Goal: Task Accomplishment & Management: Manage account settings

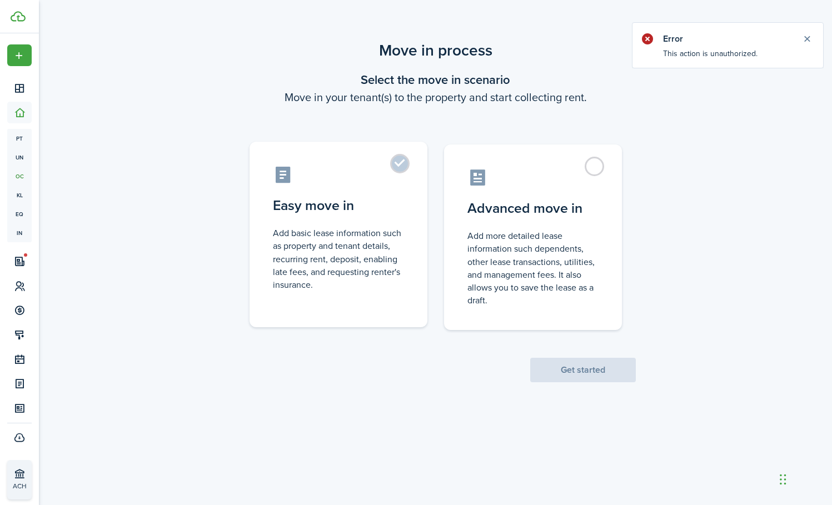
click at [385, 226] on label "Easy move in Add basic lease information such as property and tenant details, r…" at bounding box center [339, 235] width 178 height 186
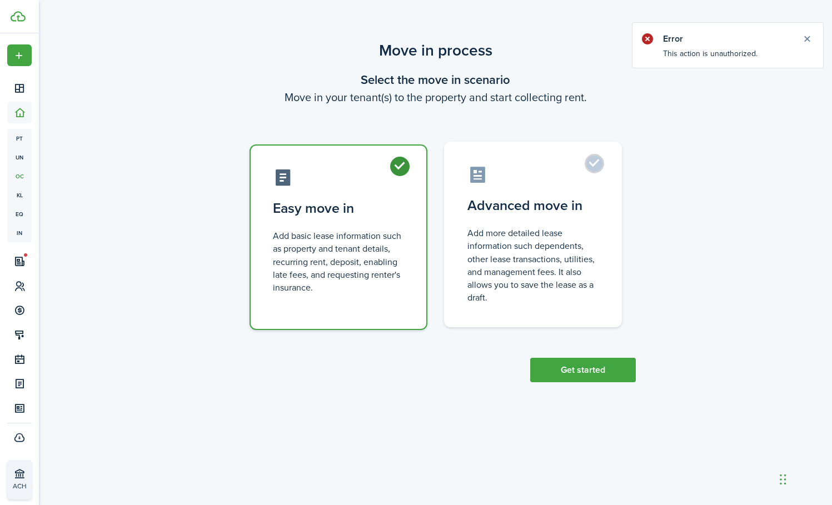
drag, startPoint x: 526, startPoint y: 270, endPoint x: 534, endPoint y: 279, distance: 12.6
click at [526, 270] on control-radio-card-description "Add more detailed lease information such dependents, other lease transactions, …" at bounding box center [533, 265] width 131 height 77
radio input "false"
radio input "true"
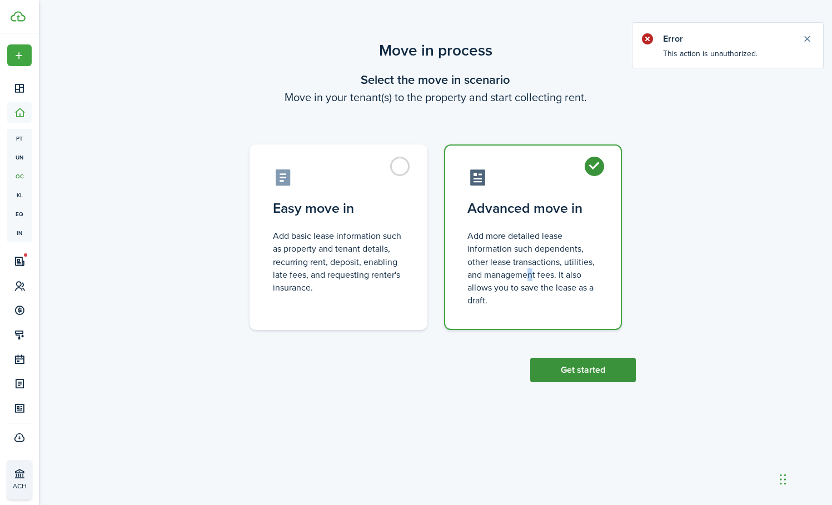
click at [557, 373] on button "Get started" at bounding box center [584, 370] width 106 height 24
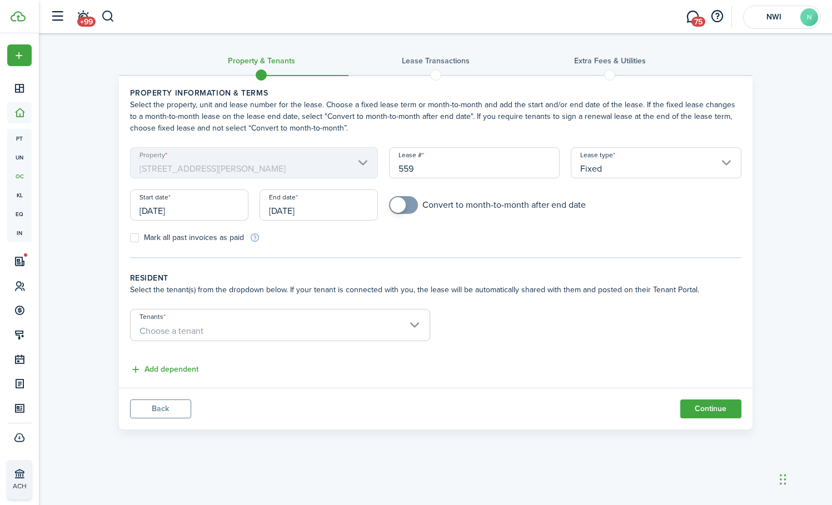
click at [234, 211] on input "[DATE]" at bounding box center [189, 205] width 118 height 31
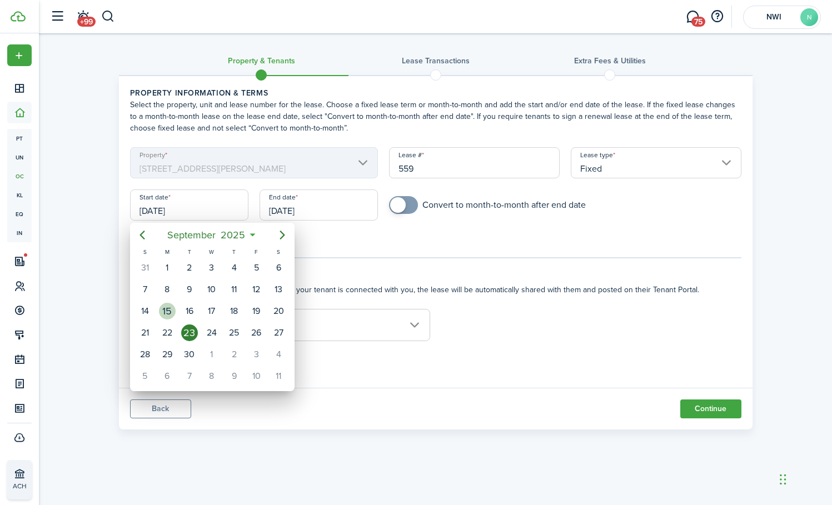
drag, startPoint x: 171, startPoint y: 310, endPoint x: 236, endPoint y: 269, distance: 77.0
click at [171, 310] on div "15" at bounding box center [167, 311] width 17 height 17
type input "09/15/2025"
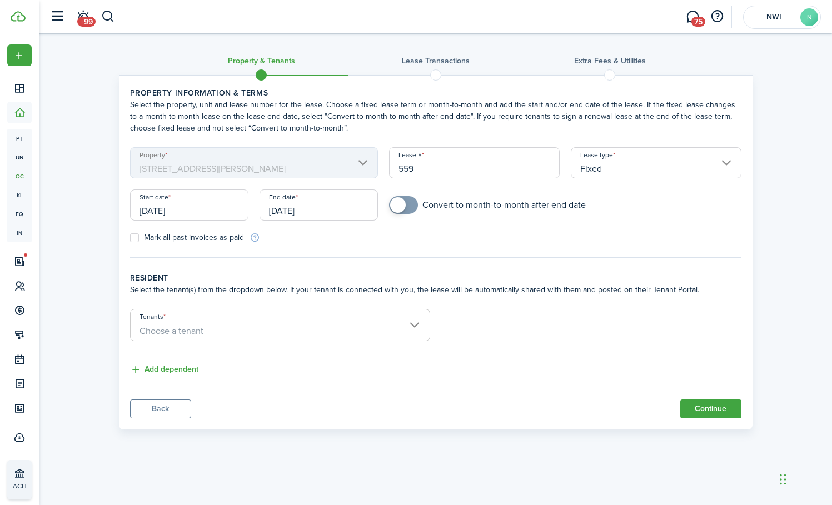
click at [328, 211] on input "[DATE]" at bounding box center [319, 205] width 118 height 31
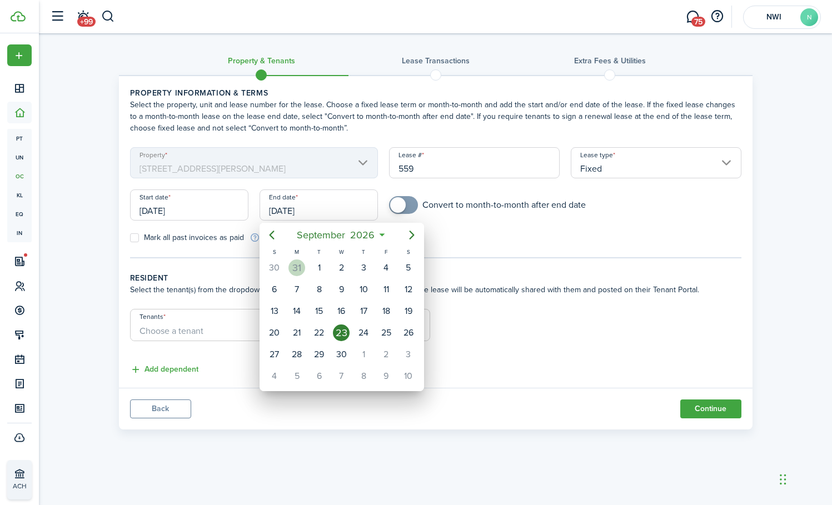
click at [293, 268] on div "31" at bounding box center [297, 268] width 17 height 17
type input "08/31/2026"
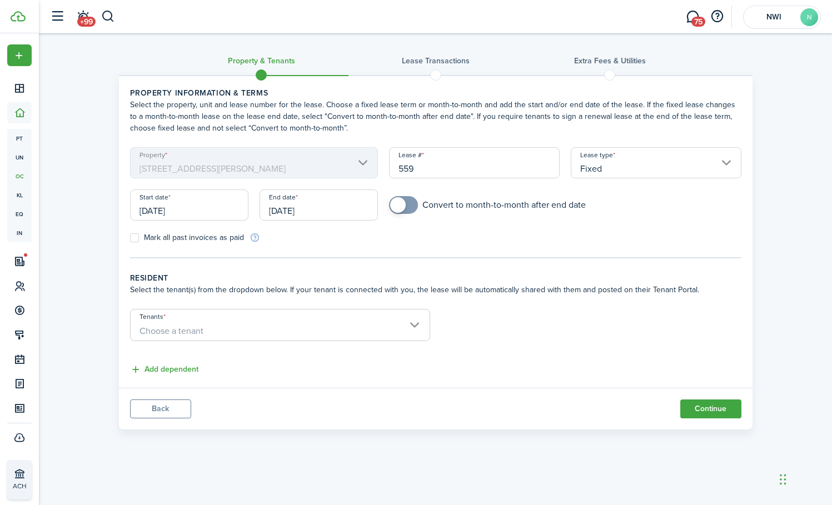
checkbox input "true"
click at [393, 204] on span at bounding box center [398, 205] width 16 height 16
click at [150, 335] on span "Choose a tenant" at bounding box center [172, 331] width 64 height 13
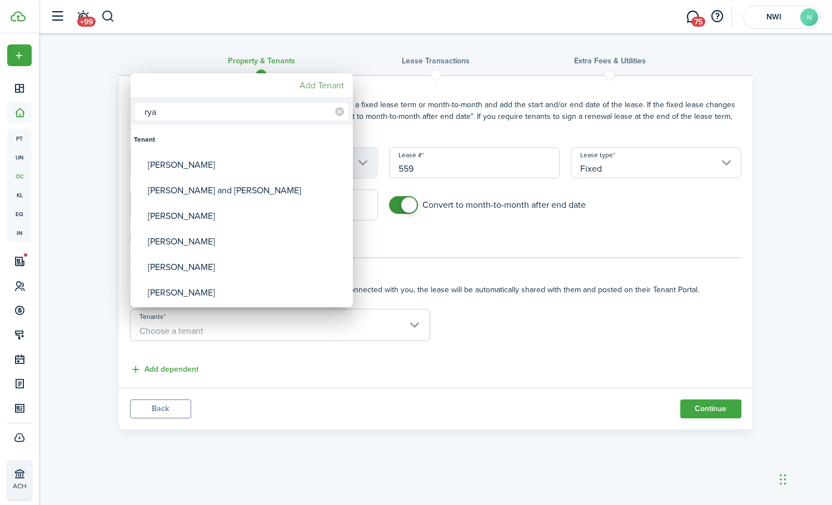
type input "rya"
click at [324, 86] on mbsc-button "Add Tenant" at bounding box center [321, 86] width 53 height 20
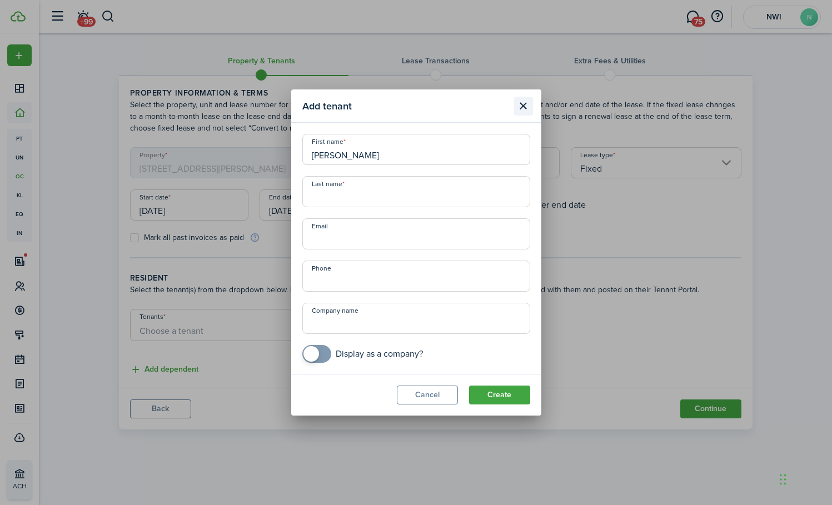
type input "Ryan Higg"
click at [529, 103] on button "Close modal" at bounding box center [523, 106] width 19 height 19
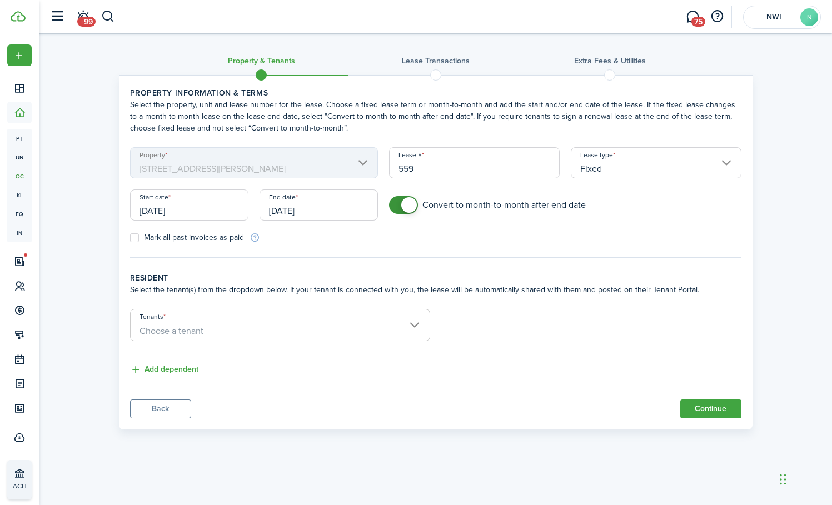
click at [184, 331] on span "Choose a tenant" at bounding box center [172, 331] width 64 height 13
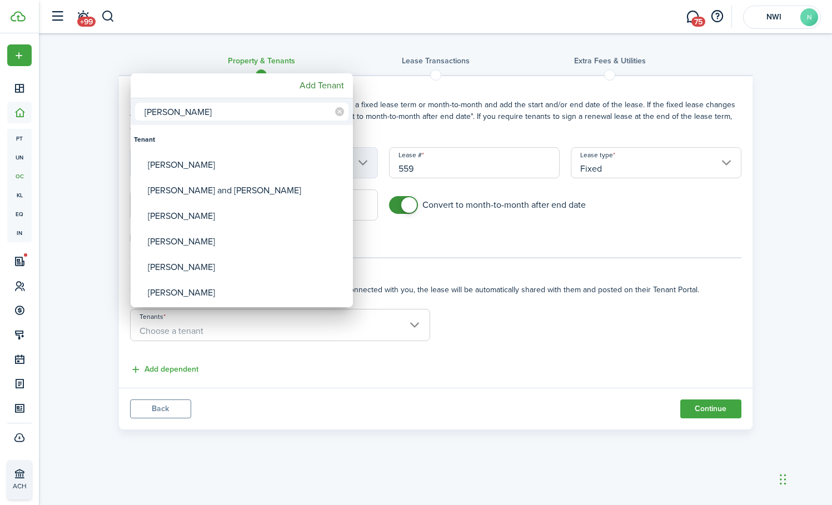
type input "Ryan"
drag, startPoint x: 184, startPoint y: 330, endPoint x: 192, endPoint y: 168, distance: 162.0
click at [192, 168] on div "ryan higgins" at bounding box center [246, 165] width 197 height 26
type input "ryan higgins"
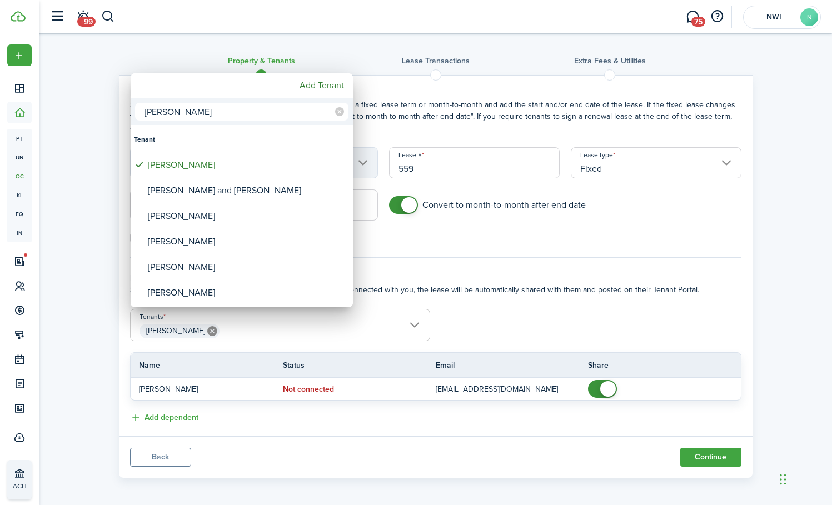
click at [527, 422] on div at bounding box center [416, 252] width 1010 height 683
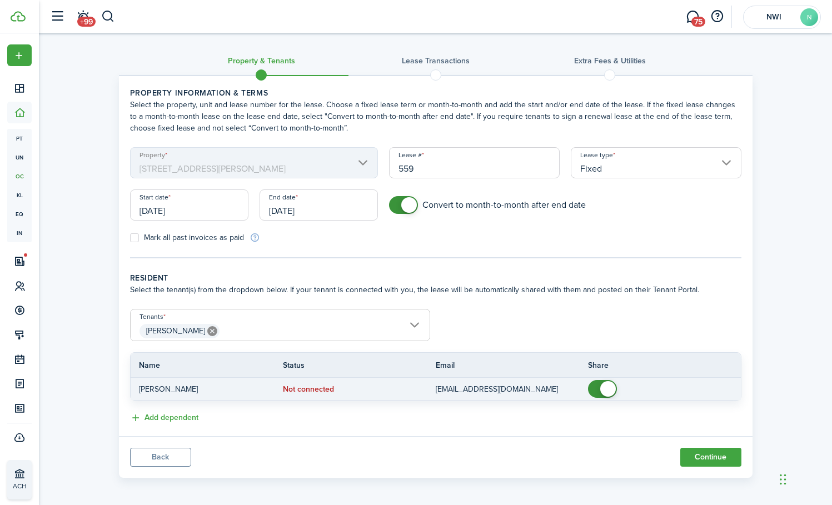
checkbox input "false"
click at [603, 390] on span at bounding box center [609, 389] width 16 height 16
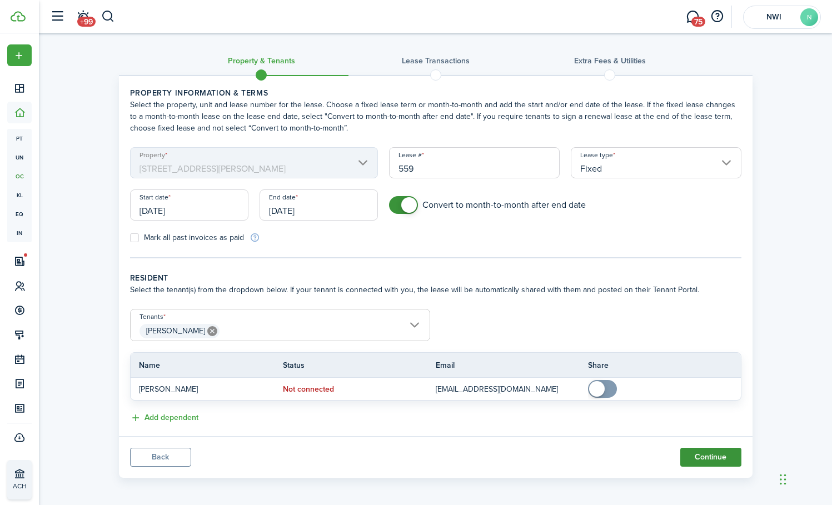
click at [693, 455] on button "Continue" at bounding box center [711, 457] width 61 height 19
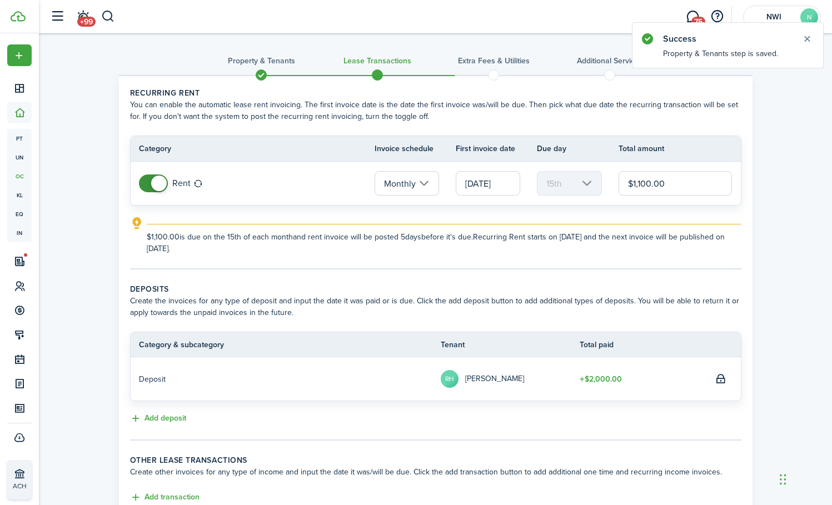
drag, startPoint x: 641, startPoint y: 183, endPoint x: 643, endPoint y: 176, distance: 7.2
click at [638, 182] on input "$1,100.00" at bounding box center [676, 183] width 114 height 24
click at [495, 186] on input "09/15/2025" at bounding box center [488, 183] width 65 height 24
type input "$1,800.00"
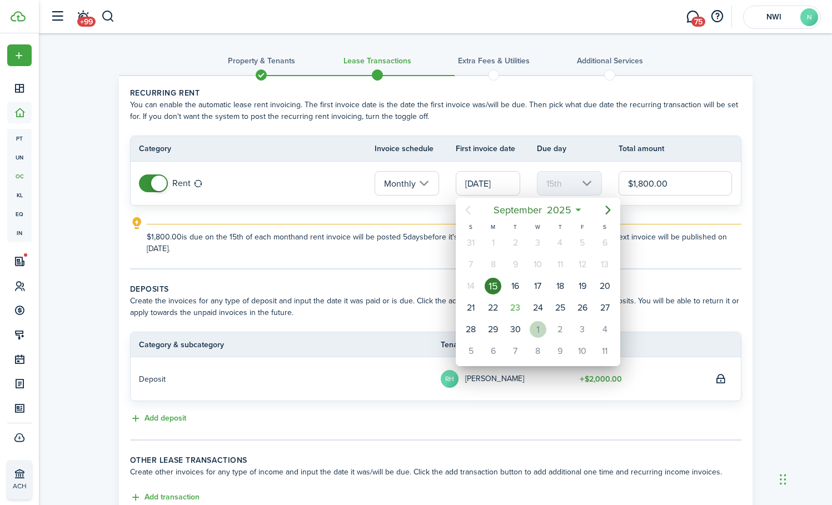
click at [543, 329] on div "1" at bounding box center [538, 329] width 17 height 17
type input "[DATE]"
type input "1st"
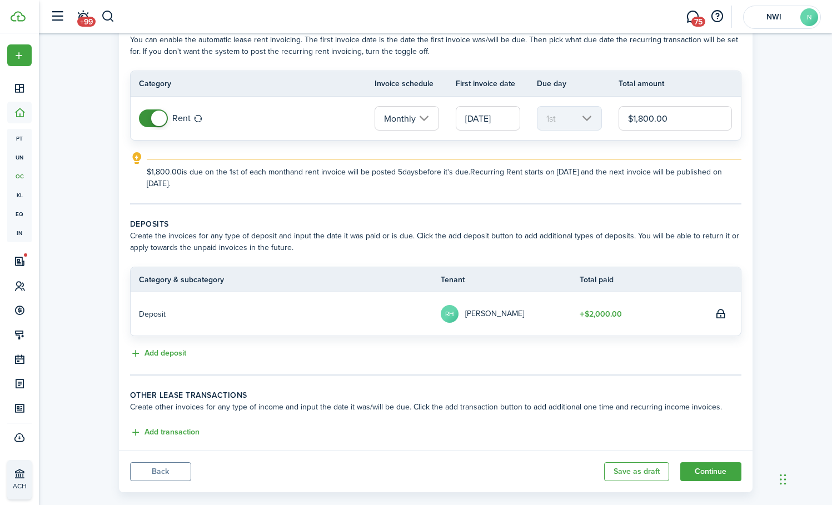
scroll to position [70, 0]
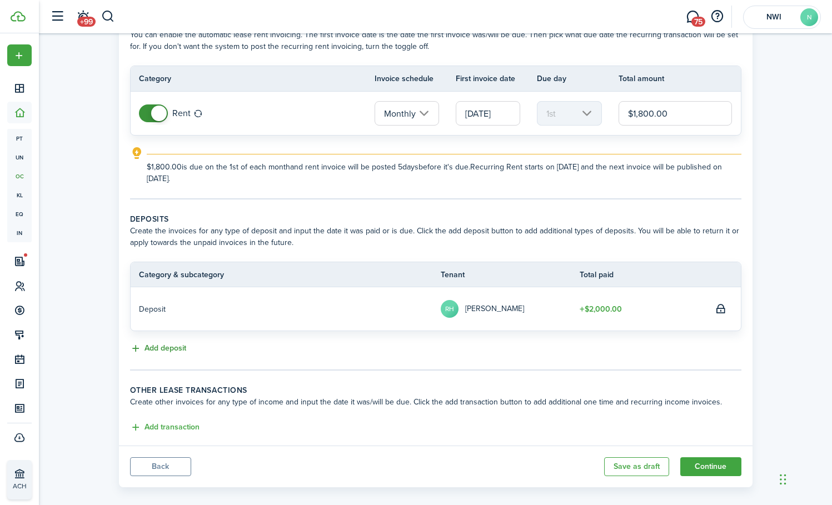
click at [165, 349] on button "Add deposit" at bounding box center [158, 349] width 56 height 13
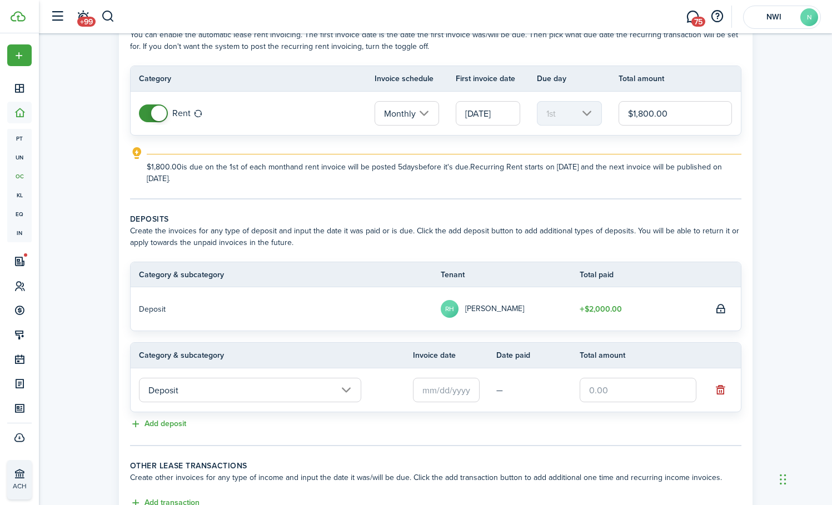
click at [206, 391] on input "Deposit" at bounding box center [250, 390] width 222 height 24
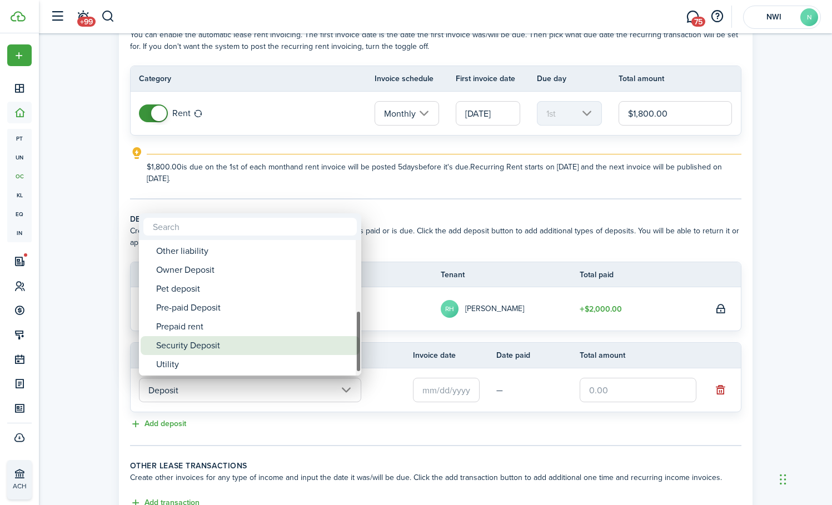
click at [195, 346] on div "Security Deposit" at bounding box center [254, 345] width 197 height 19
type input "Deposit / Security Deposit"
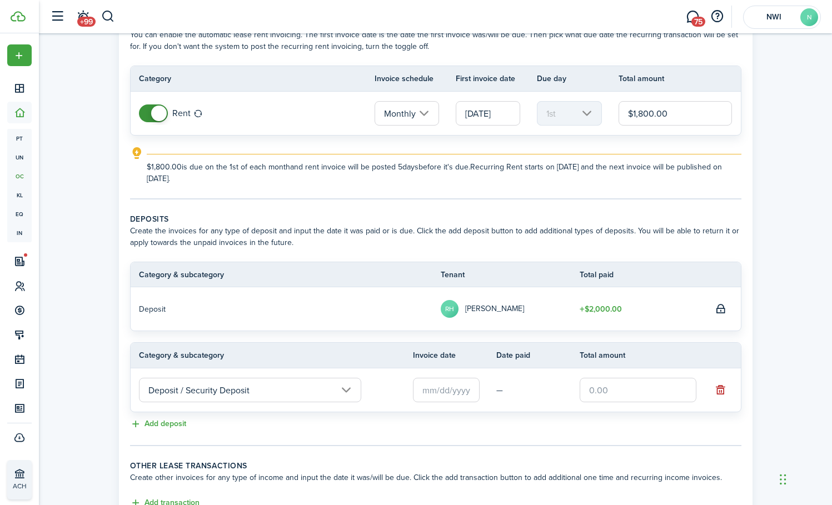
click at [444, 385] on input "text" at bounding box center [446, 390] width 67 height 24
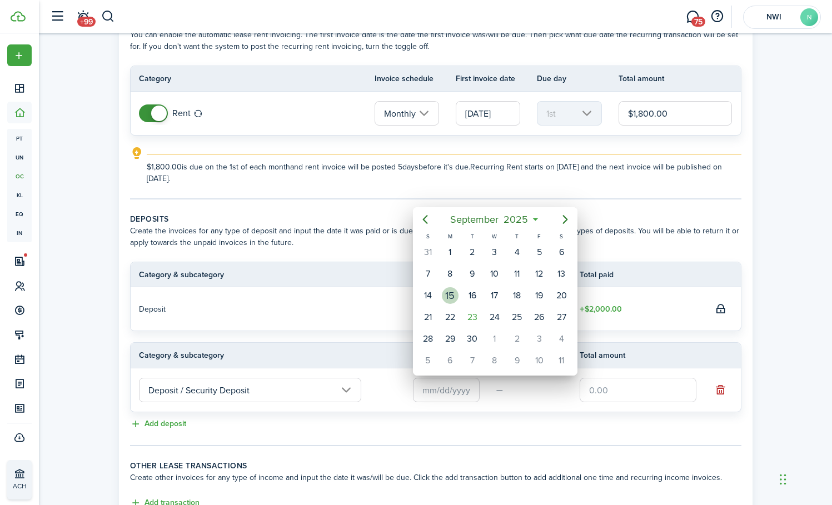
click at [451, 296] on div "15" at bounding box center [450, 296] width 17 height 17
type input "09/15/2025"
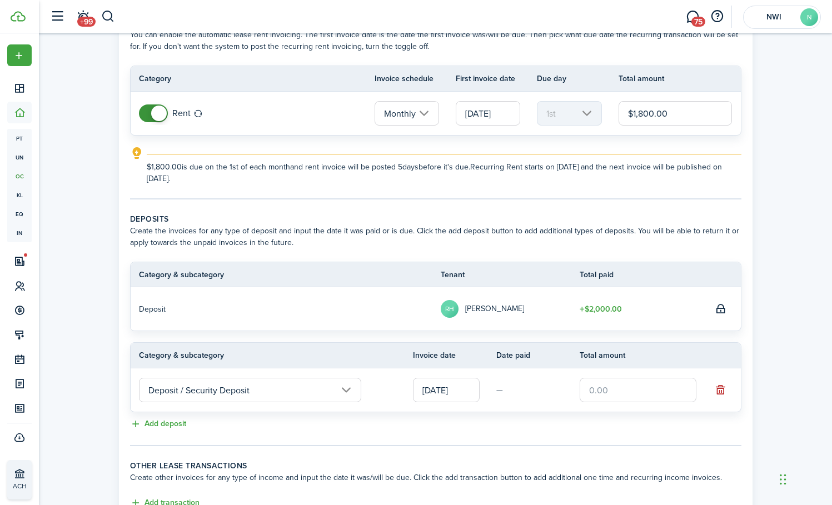
click at [585, 386] on input "text" at bounding box center [638, 390] width 117 height 24
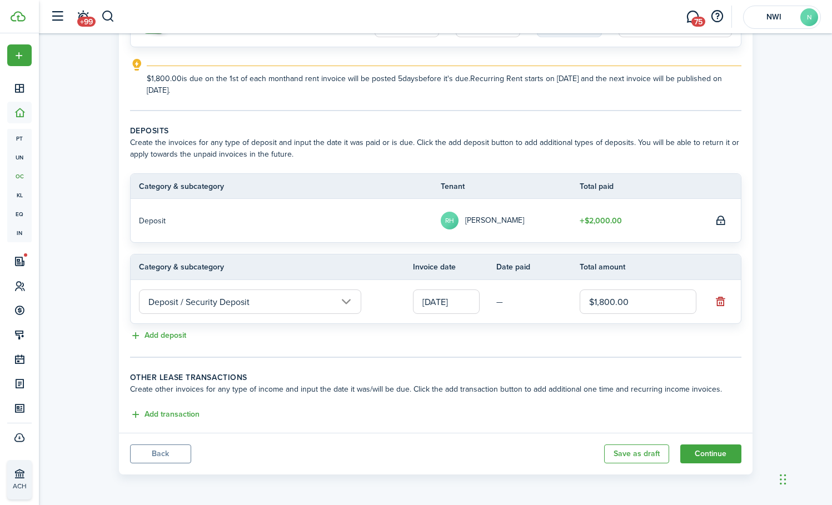
scroll to position [158, 0]
type input "$1,800.00"
click at [701, 457] on button "Continue" at bounding box center [711, 454] width 61 height 19
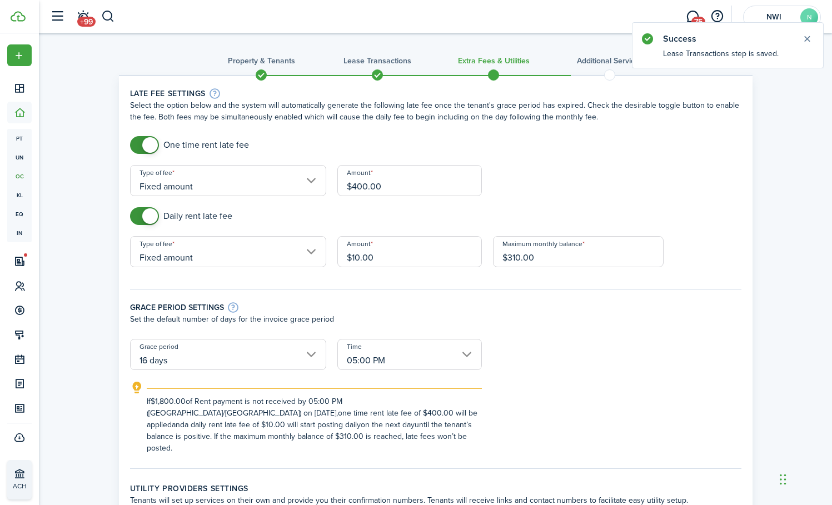
checkbox input "false"
click at [143, 144] on span at bounding box center [150, 145] width 16 height 16
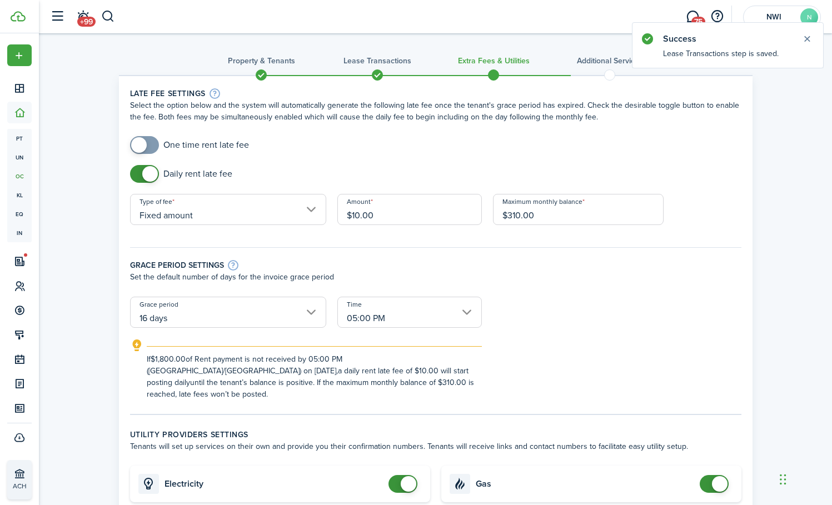
checkbox input "false"
click at [144, 175] on span at bounding box center [150, 174] width 16 height 16
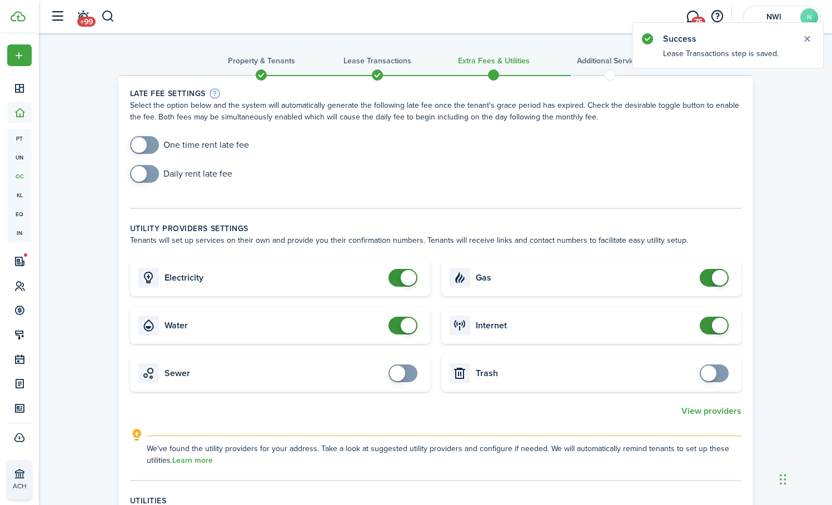
checkbox input "false"
click at [401, 276] on span at bounding box center [409, 278] width 16 height 16
checkbox input "false"
click at [400, 321] on span at bounding box center [403, 326] width 11 height 18
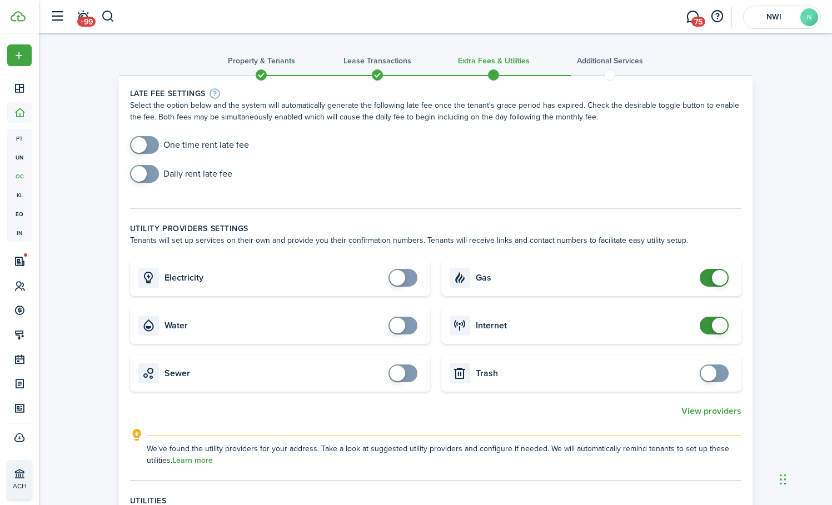
checkbox input "false"
click at [715, 280] on span at bounding box center [720, 278] width 16 height 16
checkbox input "false"
click at [713, 325] on span at bounding box center [720, 326] width 16 height 16
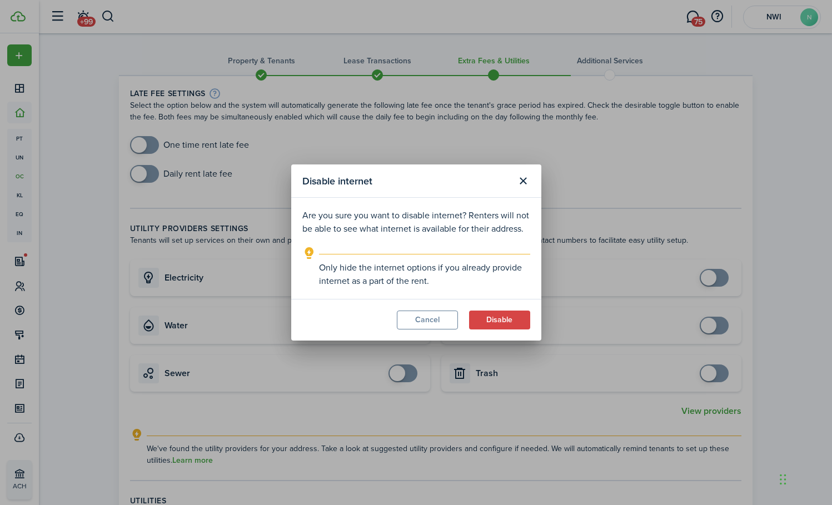
drag, startPoint x: 504, startPoint y: 325, endPoint x: 561, endPoint y: 324, distance: 56.7
click at [505, 325] on button "Disable" at bounding box center [499, 320] width 61 height 19
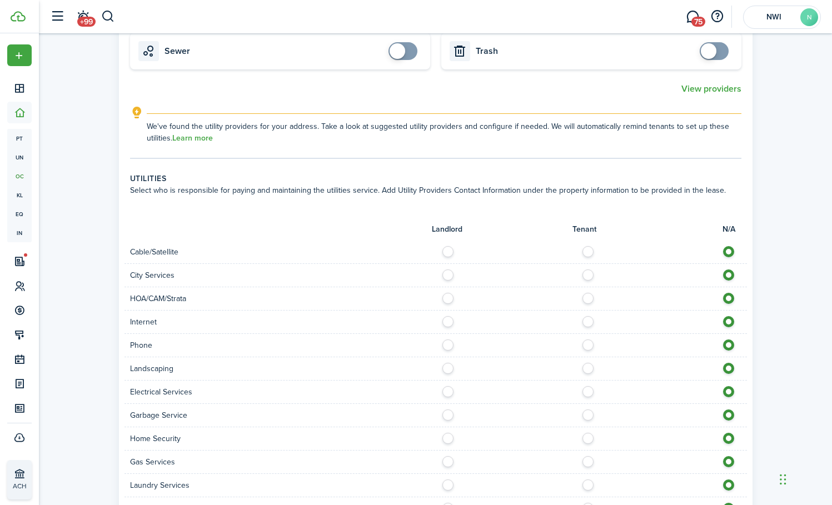
scroll to position [499, 0]
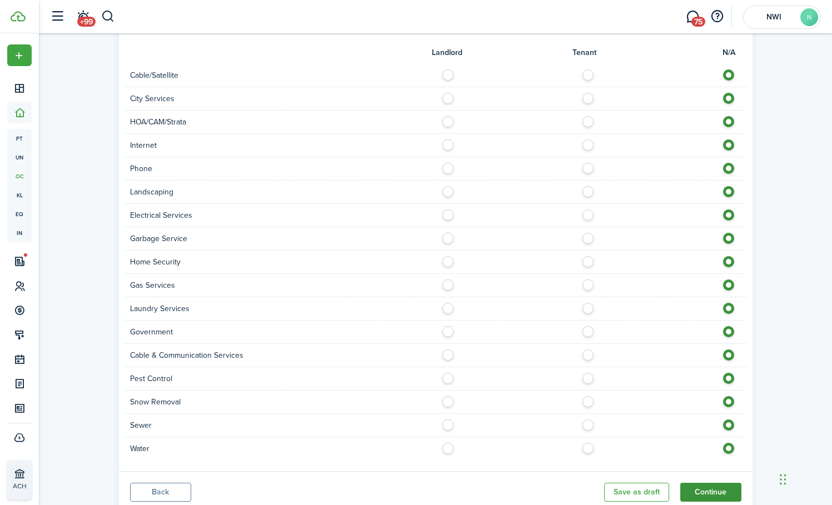
click at [701, 491] on button "Continue" at bounding box center [711, 492] width 61 height 19
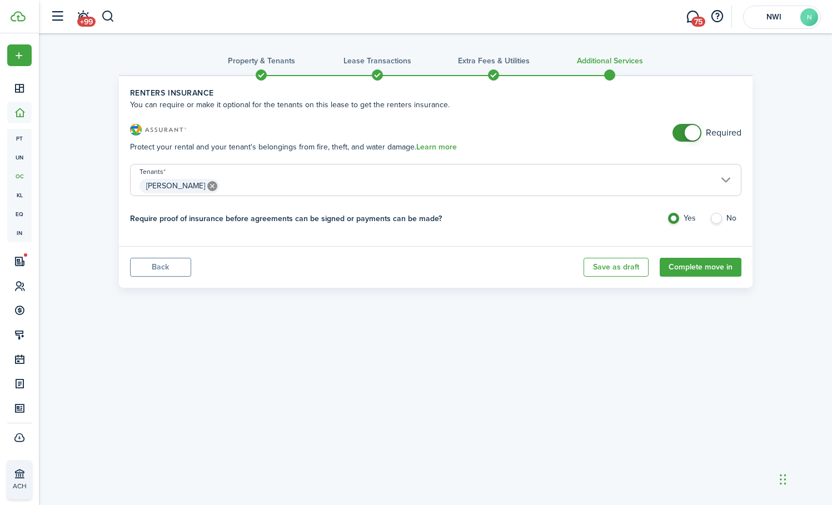
checkbox input "false"
click at [682, 133] on span at bounding box center [687, 133] width 11 height 18
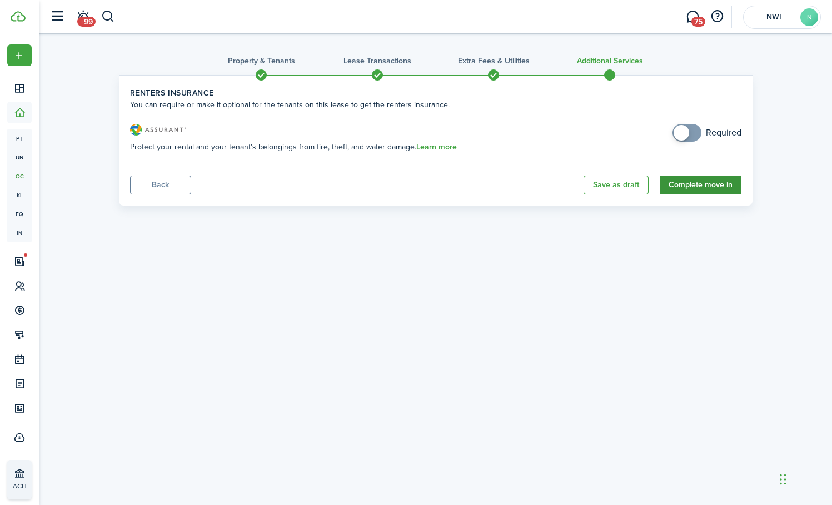
click at [700, 186] on button "Complete move in" at bounding box center [701, 185] width 82 height 19
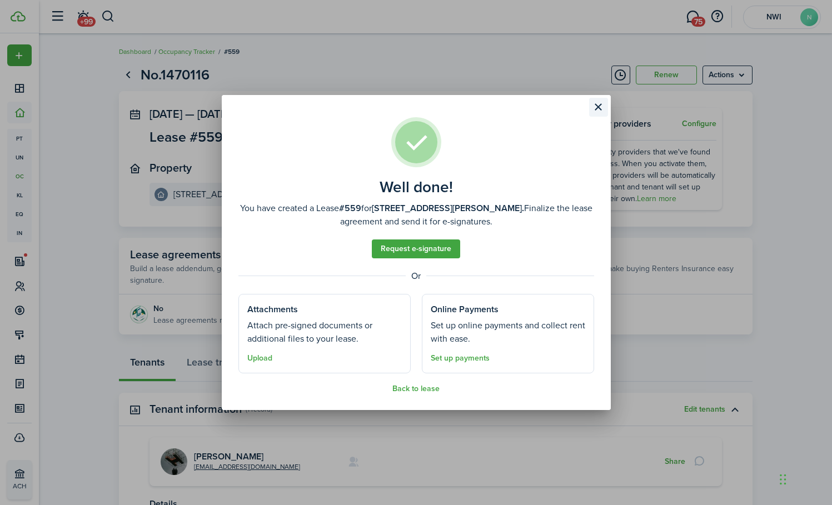
click at [597, 108] on button "Close modal" at bounding box center [598, 107] width 19 height 19
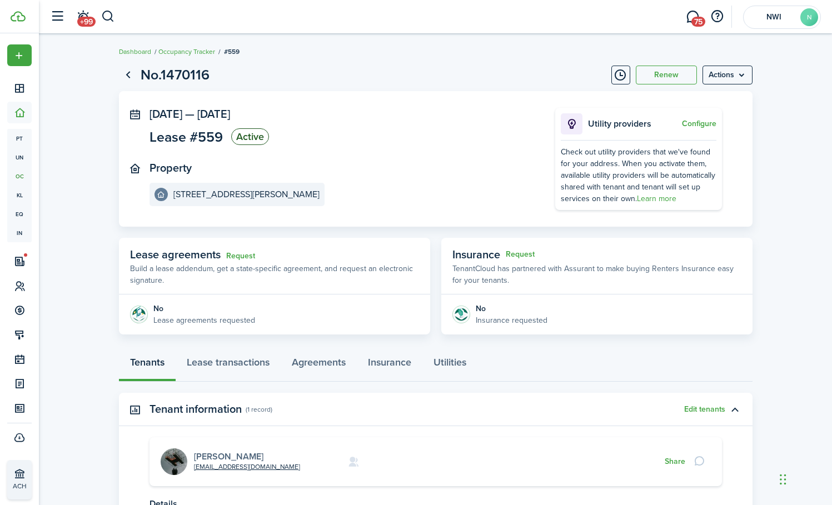
click at [233, 454] on link "ryan higgins" at bounding box center [229, 456] width 70 height 13
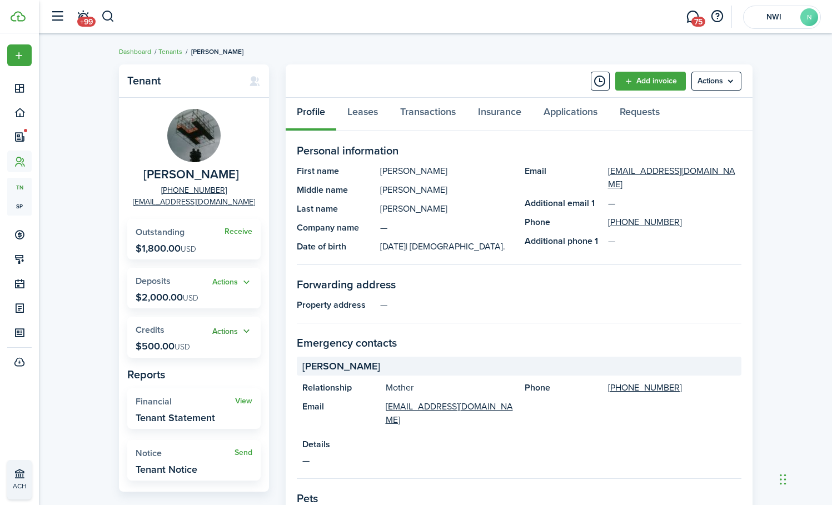
click at [226, 329] on button "Actions" at bounding box center [232, 331] width 40 height 13
click at [201, 369] on link "Apply" at bounding box center [203, 371] width 97 height 19
click at [435, 116] on link "Transactions" at bounding box center [428, 114] width 78 height 33
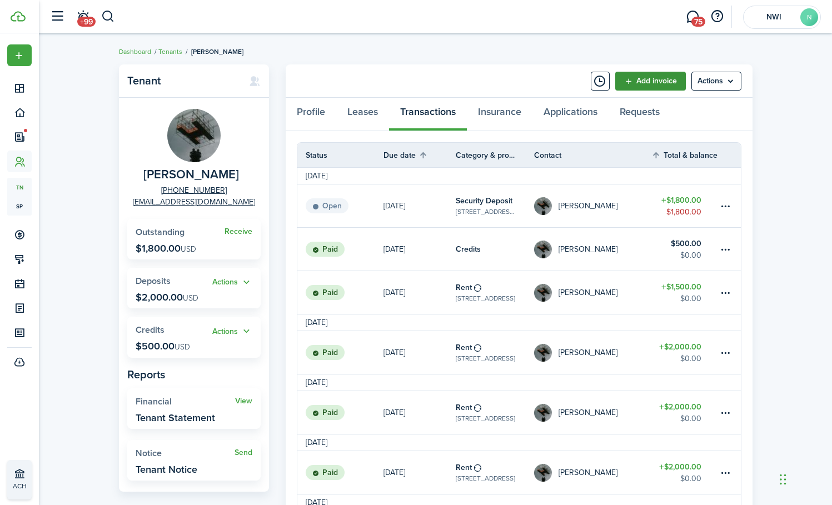
click at [647, 83] on link "Add invoice" at bounding box center [651, 81] width 71 height 19
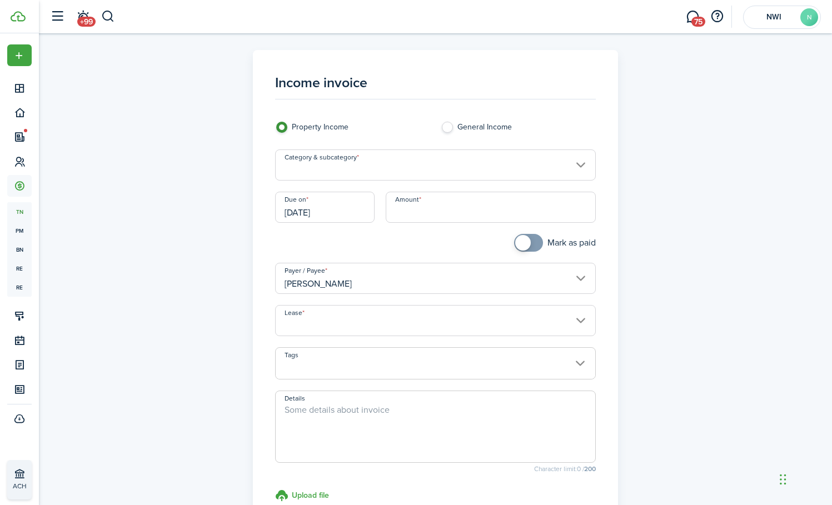
click at [380, 165] on input "Category & subcategory" at bounding box center [435, 165] width 321 height 31
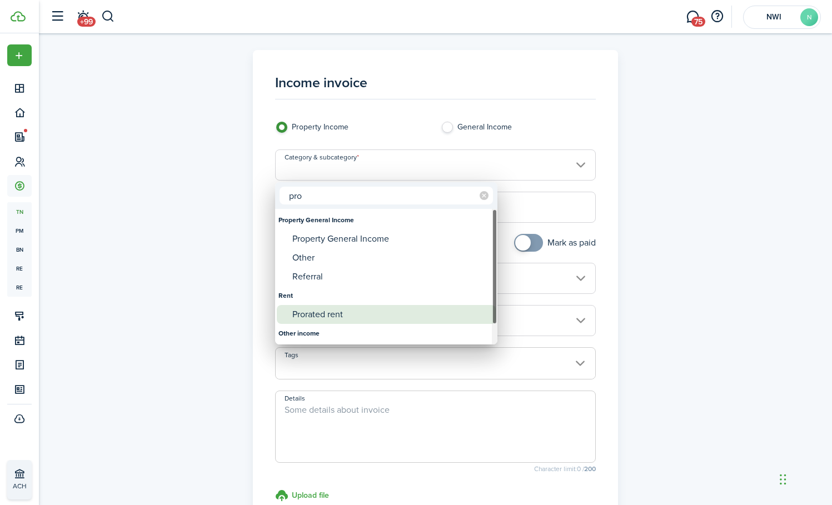
type input "pro"
click at [325, 320] on div "Prorated rent" at bounding box center [391, 314] width 197 height 19
type input "Rent / Prorated rent"
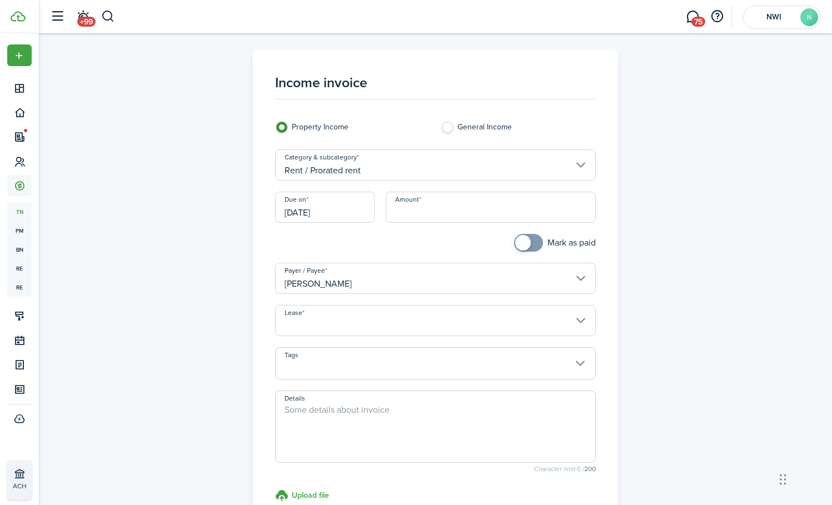
click at [419, 212] on input "Amount" at bounding box center [491, 207] width 210 height 31
click at [350, 210] on input "[DATE]" at bounding box center [325, 207] width 100 height 31
type input "$500.00"
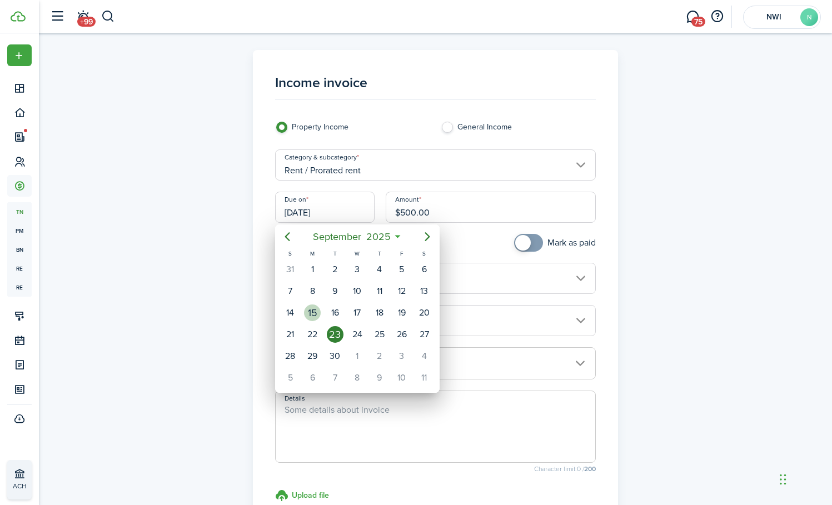
click at [316, 312] on div "15" at bounding box center [312, 313] width 17 height 17
type input "09/15/2025"
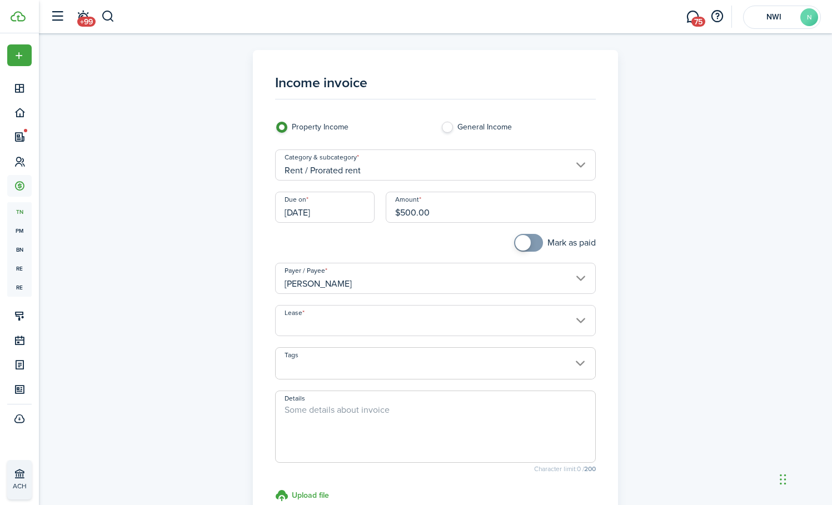
click at [322, 315] on input "Lease" at bounding box center [435, 320] width 321 height 31
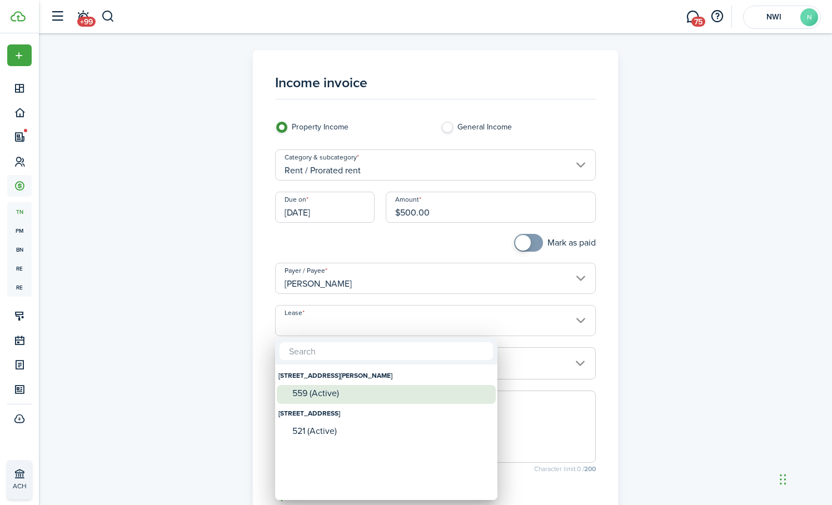
click at [321, 397] on div "559 (Active)" at bounding box center [391, 394] width 197 height 10
type input "60 Alan John Drive. Lease #559 (Active)"
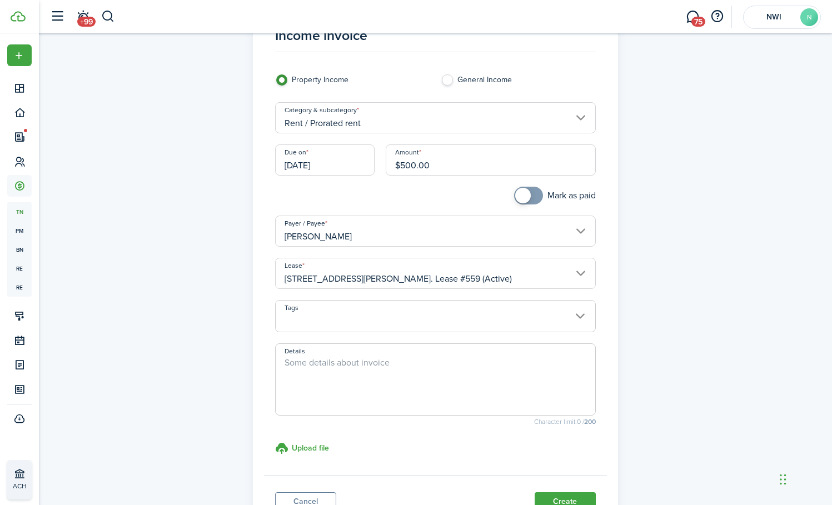
scroll to position [56, 0]
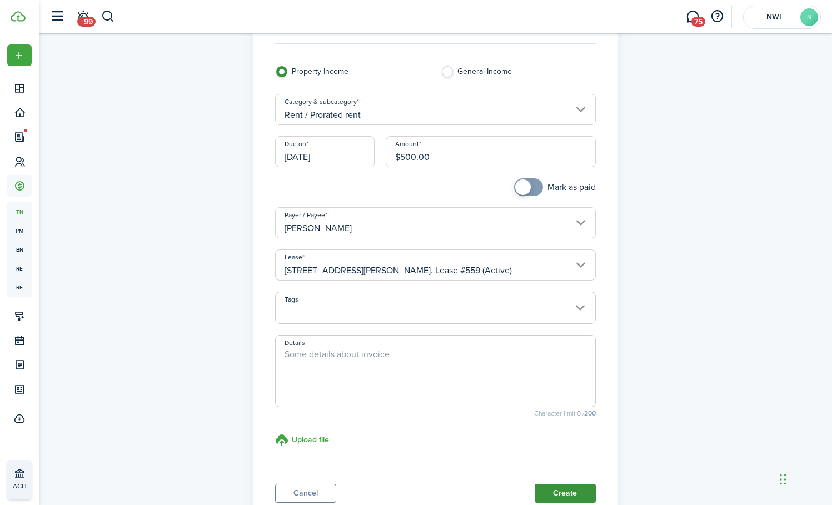
click at [565, 489] on button "Create" at bounding box center [565, 493] width 61 height 19
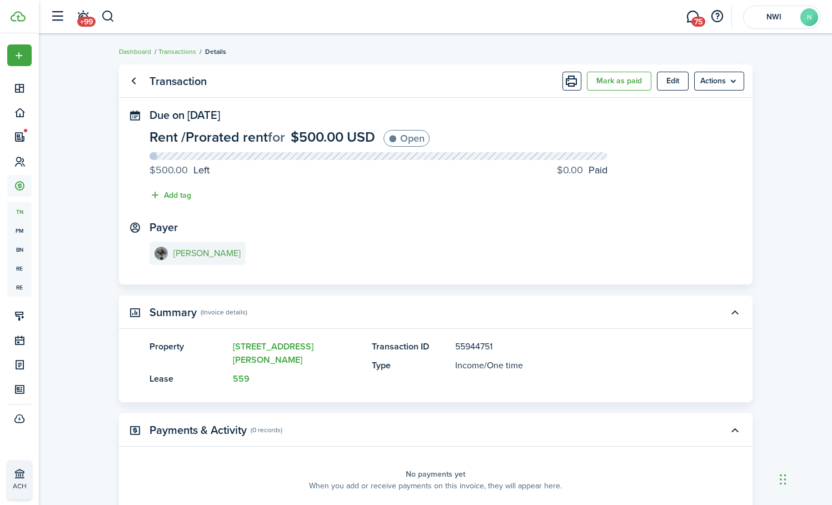
click at [205, 252] on e-details-info-title "ryan higgins" at bounding box center [207, 254] width 67 height 10
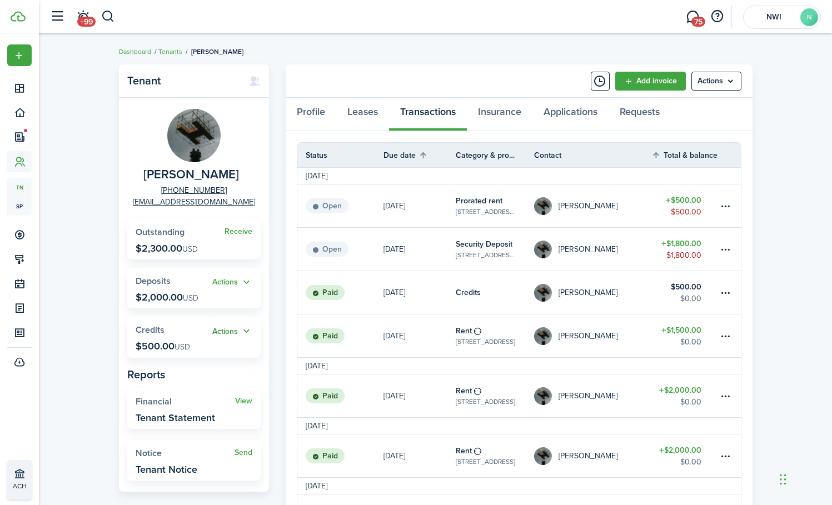
click at [236, 329] on button "Actions" at bounding box center [232, 331] width 40 height 13
click at [226, 372] on link "Apply" at bounding box center [203, 371] width 97 height 19
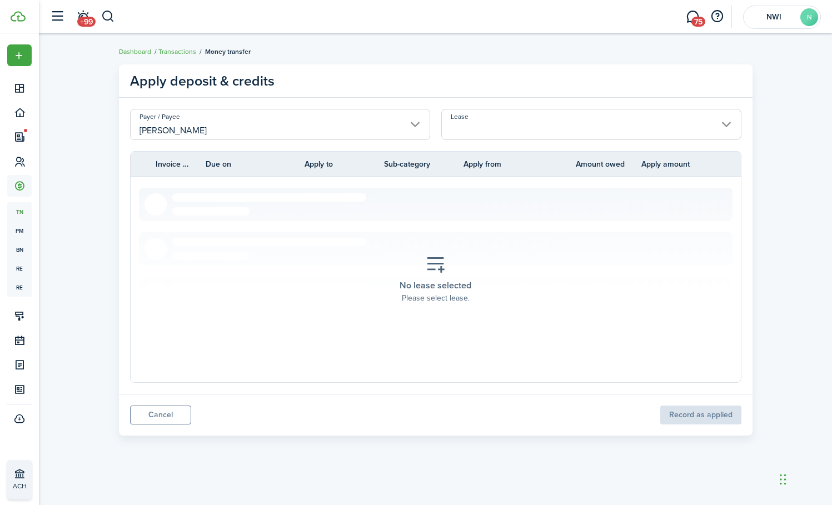
click at [473, 119] on input "Lease" at bounding box center [592, 124] width 300 height 31
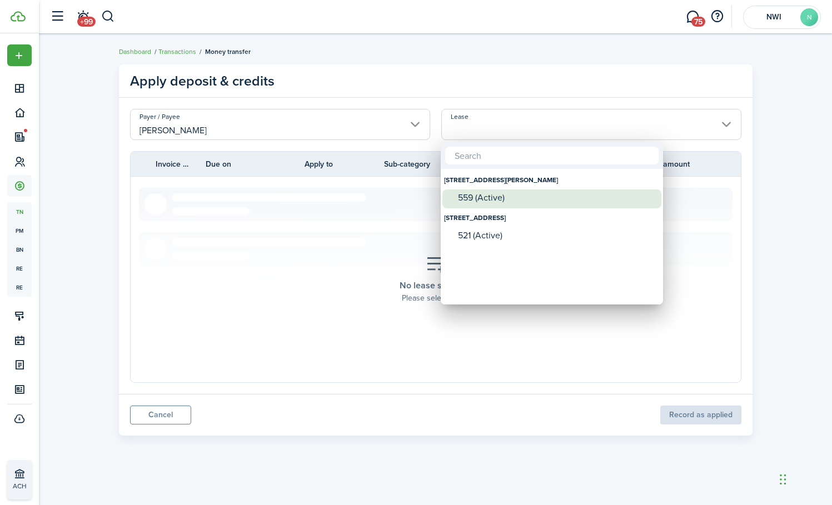
click at [479, 197] on div "559 (Active)" at bounding box center [556, 198] width 197 height 10
type input "60 Alan John Drive. Lease #559 (Active)"
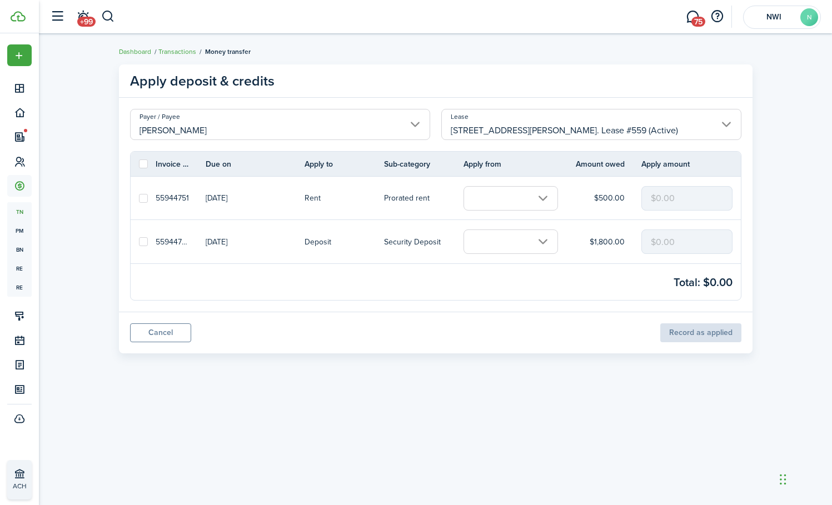
click at [143, 198] on label at bounding box center [143, 198] width 9 height 9
click at [139, 198] on input "checkbox" at bounding box center [138, 198] width 1 height 1
checkbox input "true"
click at [474, 201] on input "text" at bounding box center [511, 198] width 95 height 24
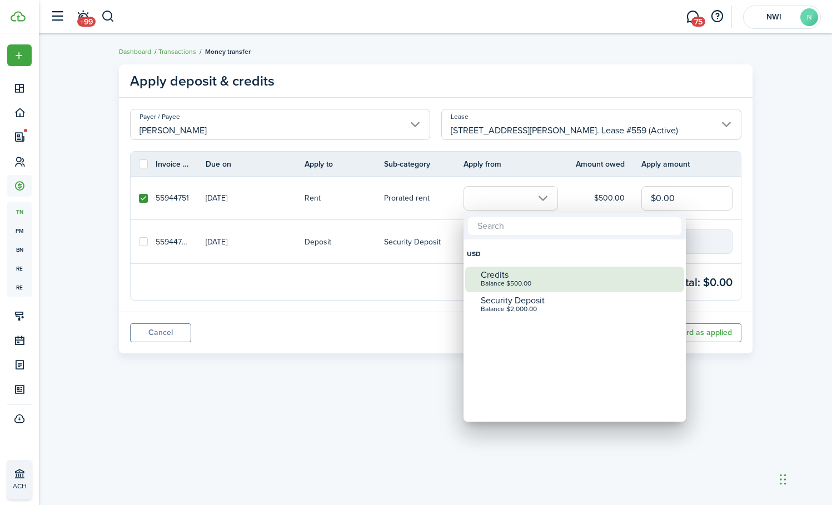
click at [487, 273] on div "Credits" at bounding box center [579, 275] width 197 height 10
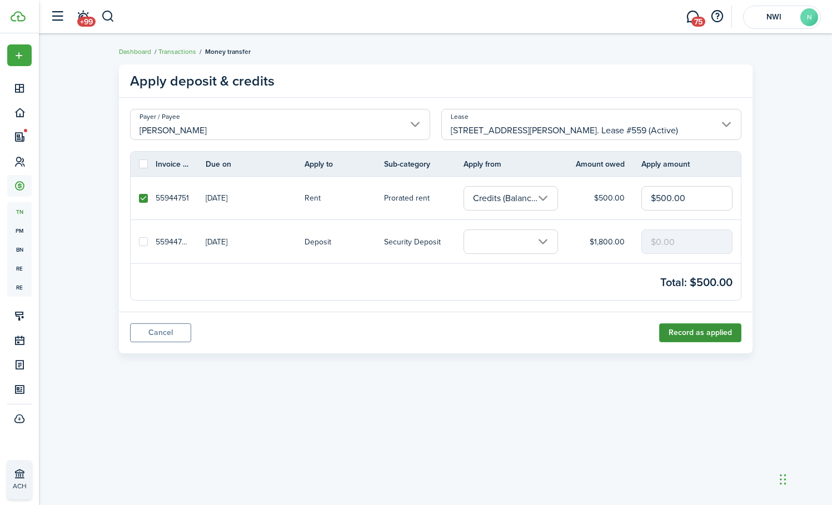
click at [691, 335] on button "Record as applied" at bounding box center [701, 333] width 82 height 19
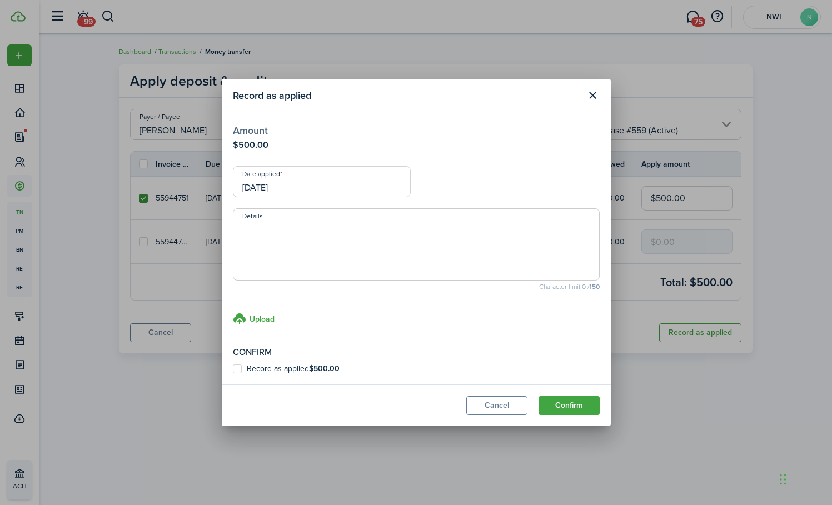
drag, startPoint x: 302, startPoint y: 366, endPoint x: 351, endPoint y: 368, distance: 49.5
click at [302, 366] on label "Record as applied $500.00" at bounding box center [286, 369] width 107 height 9
click at [233, 369] on input "Record as applied $500.00" at bounding box center [232, 369] width 1 height 1
checkbox input "true"
click at [584, 405] on button "Confirm" at bounding box center [569, 405] width 61 height 19
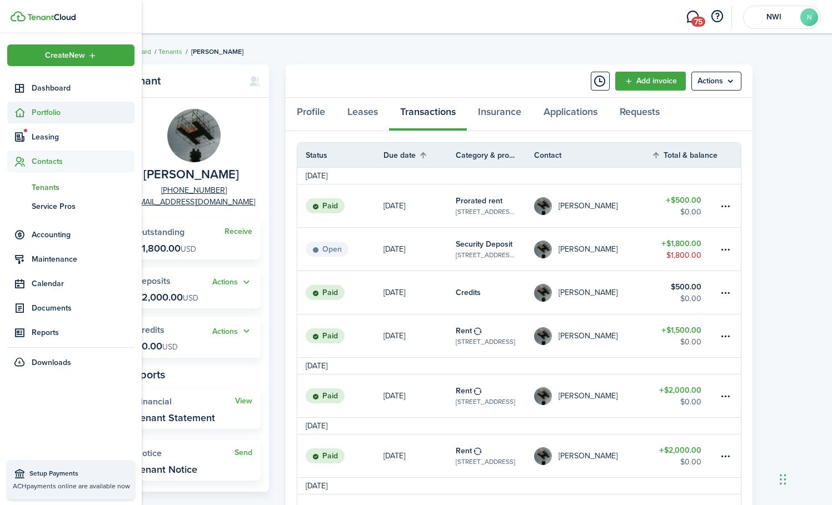
drag, startPoint x: 40, startPoint y: 114, endPoint x: 60, endPoint y: 112, distance: 20.1
click at [40, 114] on span "Portfolio" at bounding box center [83, 113] width 103 height 12
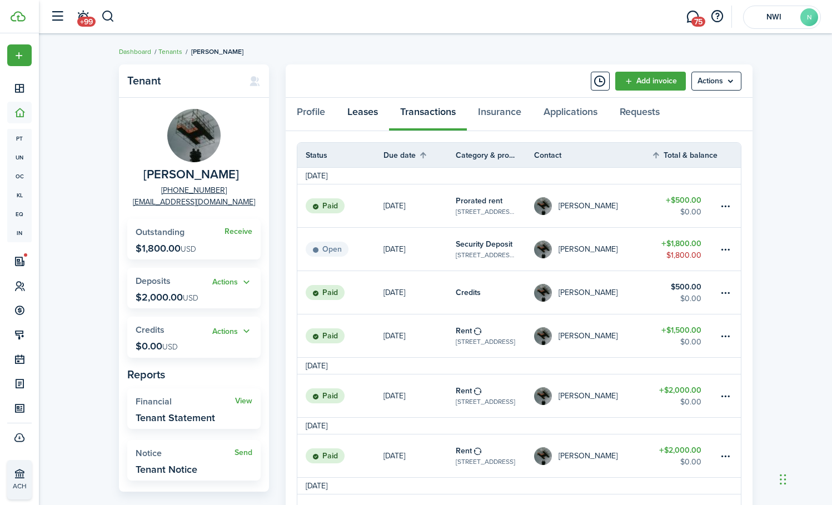
click at [354, 113] on link "Leases" at bounding box center [362, 114] width 53 height 33
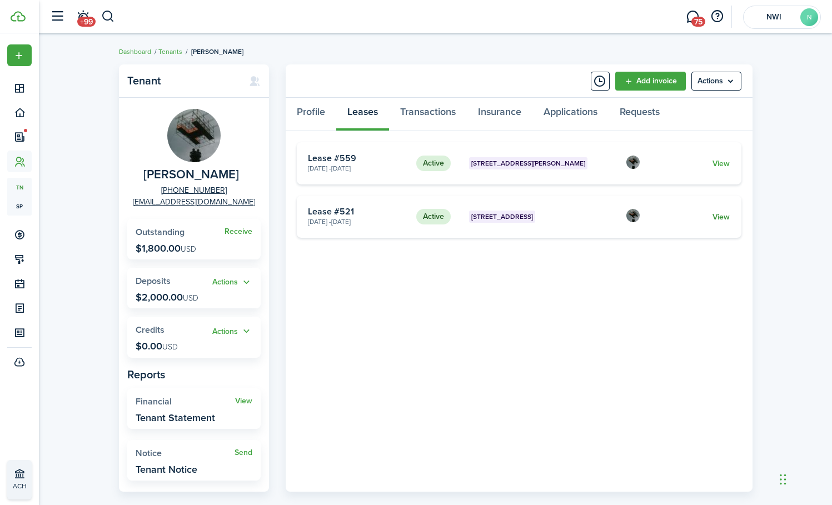
click at [725, 215] on link "View" at bounding box center [721, 217] width 17 height 12
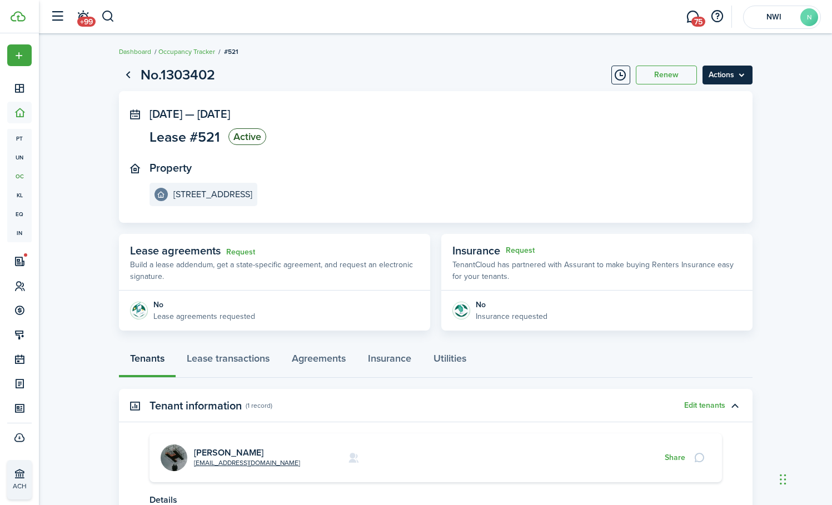
click at [737, 75] on menu-btn "Actions" at bounding box center [728, 75] width 50 height 19
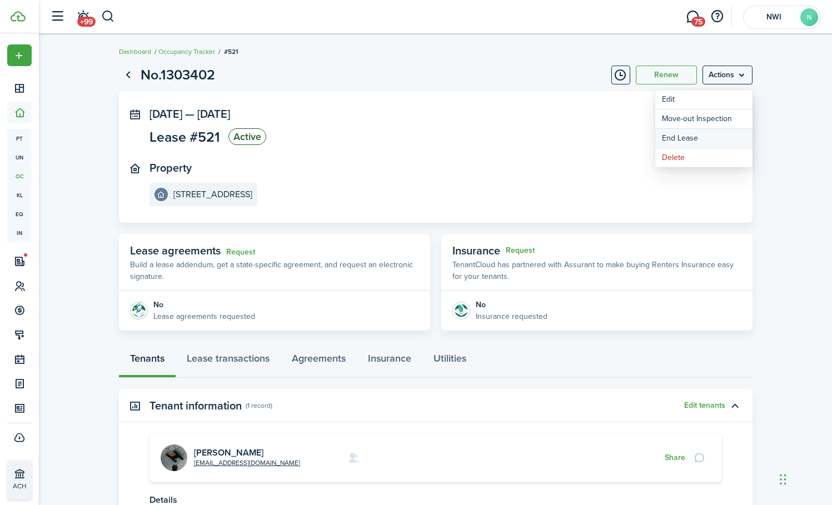
click at [712, 142] on link "End Lease" at bounding box center [704, 138] width 97 height 19
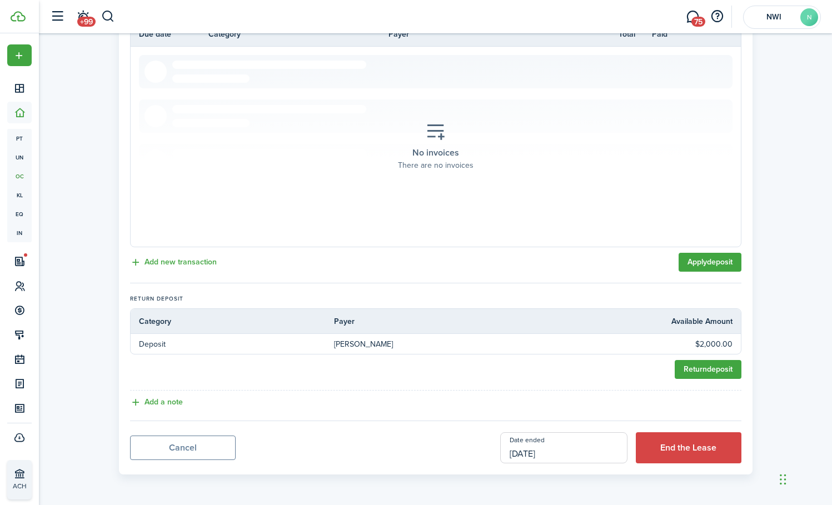
scroll to position [261, 0]
click at [582, 451] on input "[DATE]" at bounding box center [563, 448] width 127 height 31
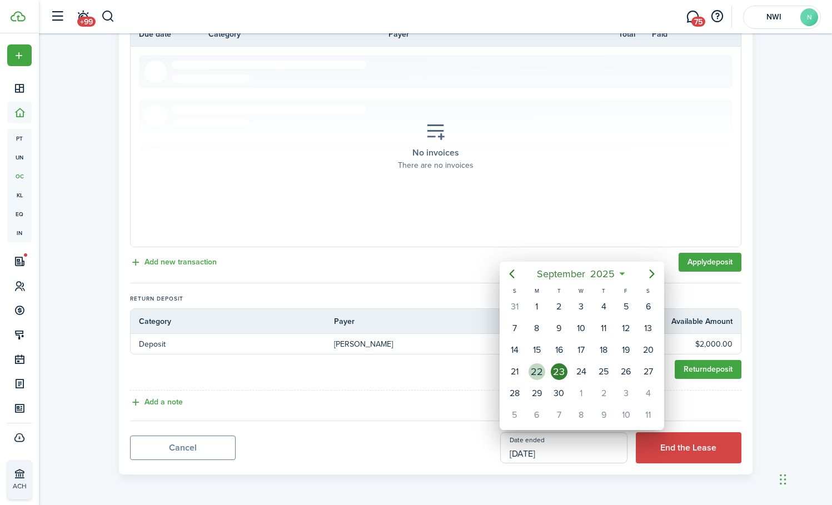
click at [536, 371] on div "22" at bounding box center [537, 372] width 17 height 17
type input "09/22/2025"
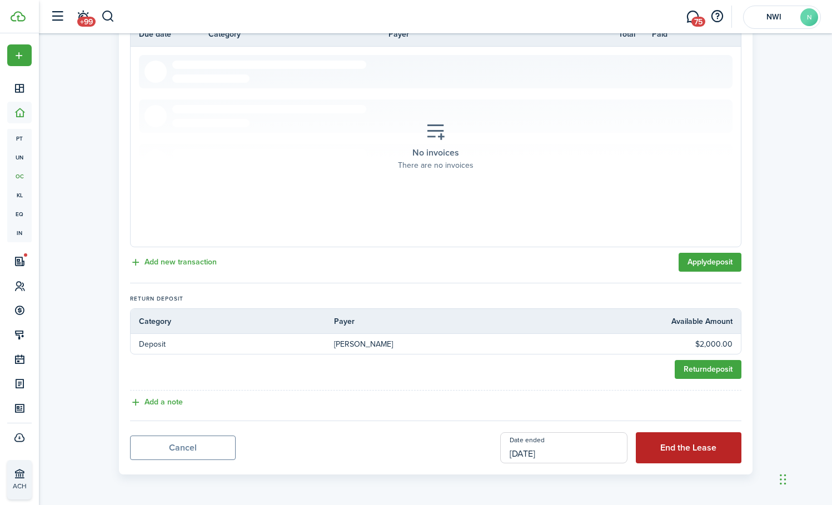
click at [682, 449] on button "End the Lease" at bounding box center [689, 448] width 106 height 31
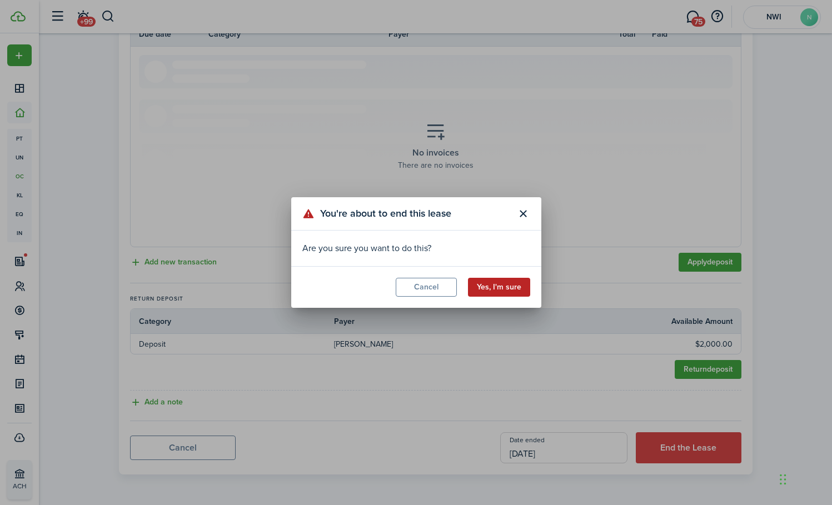
click at [518, 285] on button "Yes, I'm sure" at bounding box center [499, 287] width 62 height 19
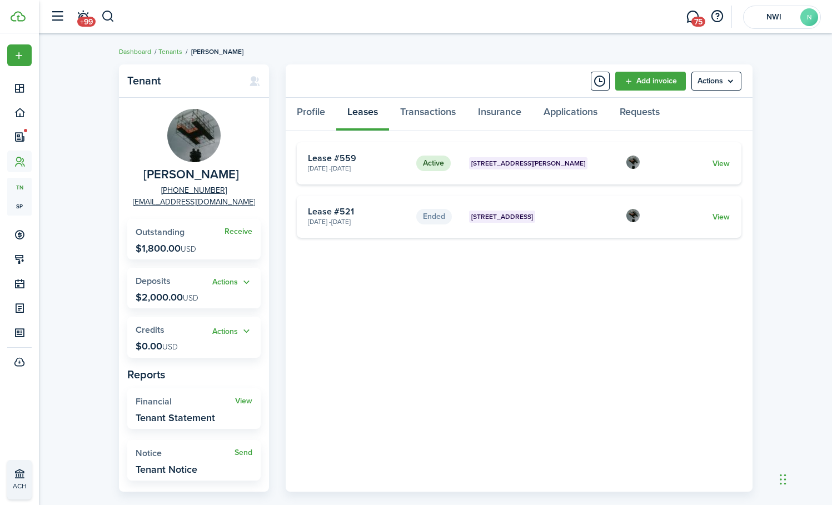
click at [101, 167] on div "Tenant ryan higgins +1 219-699-7247 rnthiggins@gmail.com Receive Outstanding $1…" at bounding box center [436, 290] width 794 height 462
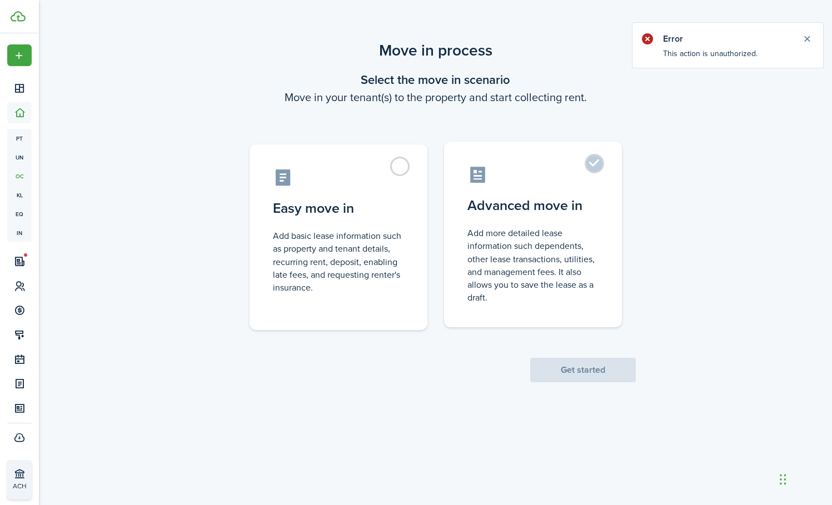
click at [495, 239] on control-radio-card-description "Add more detailed lease information such dependents, other lease transactions, …" at bounding box center [533, 265] width 131 height 77
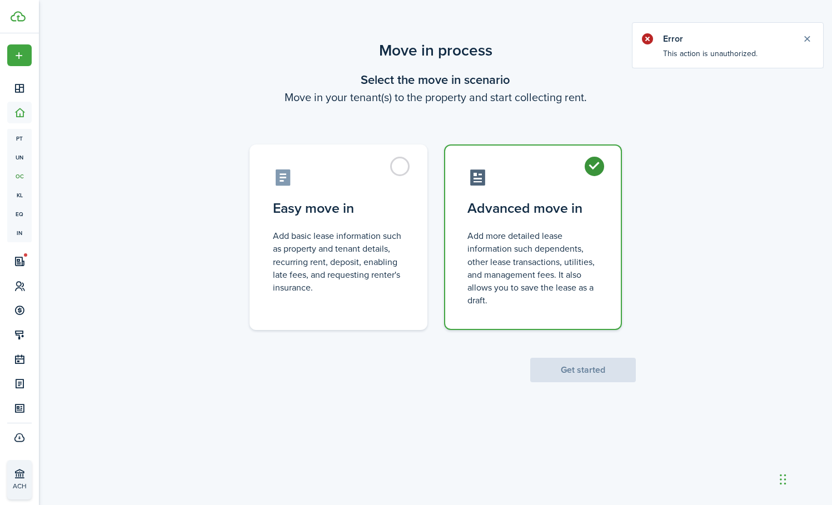
radio input "true"
click at [594, 369] on button "Get started" at bounding box center [584, 370] width 106 height 24
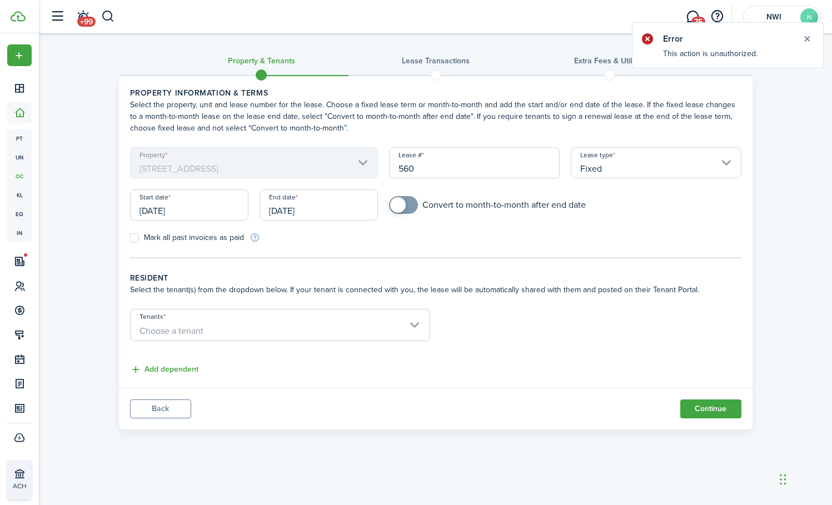
click at [208, 207] on input "[DATE]" at bounding box center [189, 205] width 118 height 31
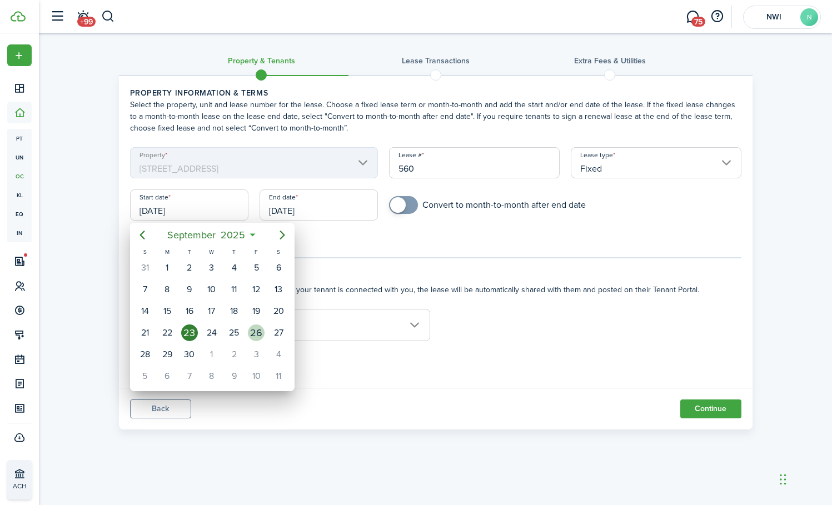
click at [252, 329] on div "26" at bounding box center [256, 333] width 17 height 17
type input "[DATE]"
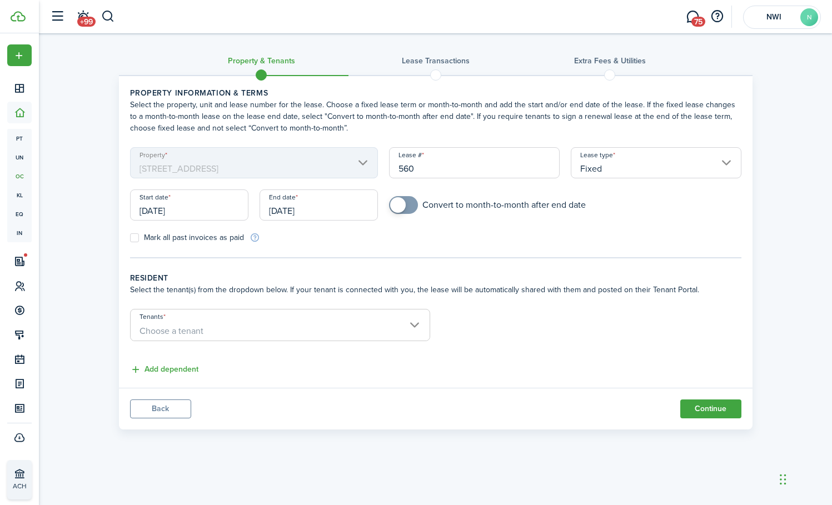
click at [310, 210] on input "[DATE]" at bounding box center [319, 205] width 118 height 31
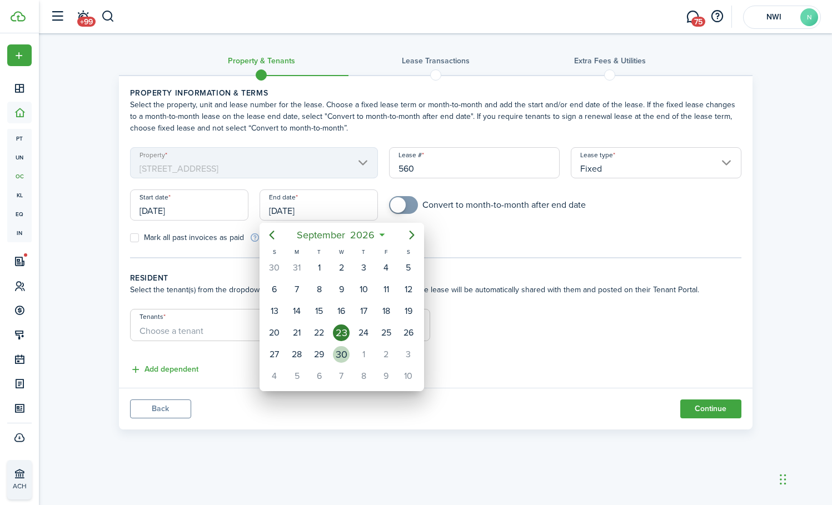
drag, startPoint x: 344, startPoint y: 354, endPoint x: 348, endPoint y: 340, distance: 14.4
click at [344, 353] on div "30" at bounding box center [341, 354] width 17 height 17
type input "[DATE]"
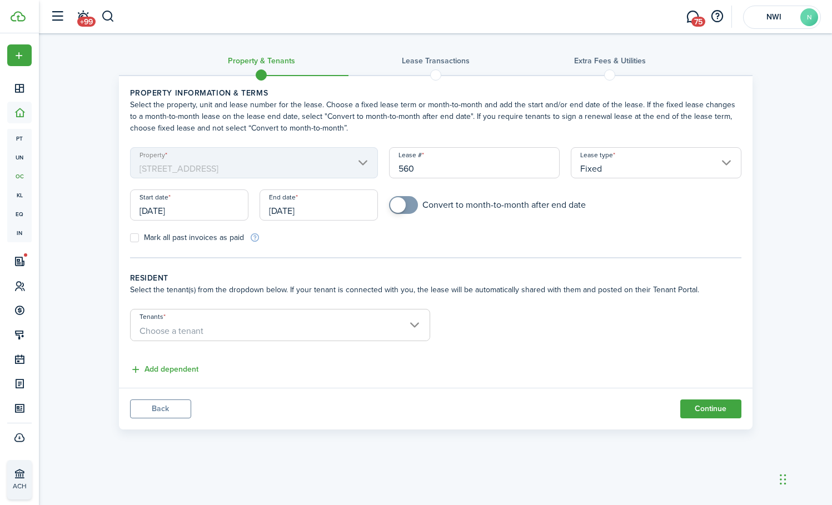
checkbox input "true"
click at [398, 206] on span at bounding box center [398, 205] width 16 height 16
click at [236, 326] on span "Choose a tenant" at bounding box center [280, 331] width 299 height 19
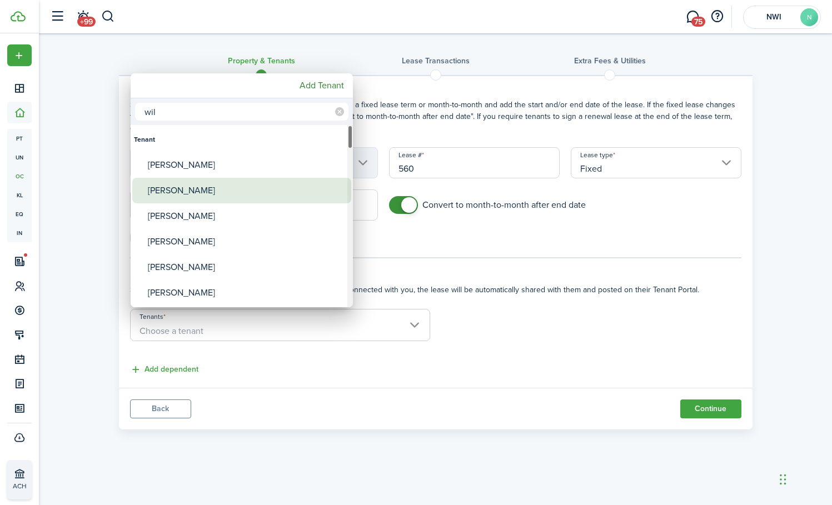
type input "wil"
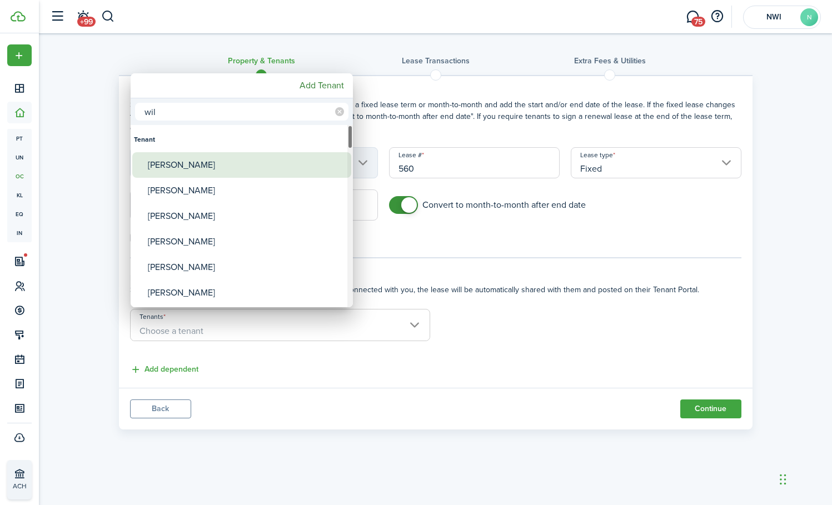
click at [202, 165] on div "[PERSON_NAME]" at bounding box center [246, 165] width 197 height 26
type input "[PERSON_NAME]"
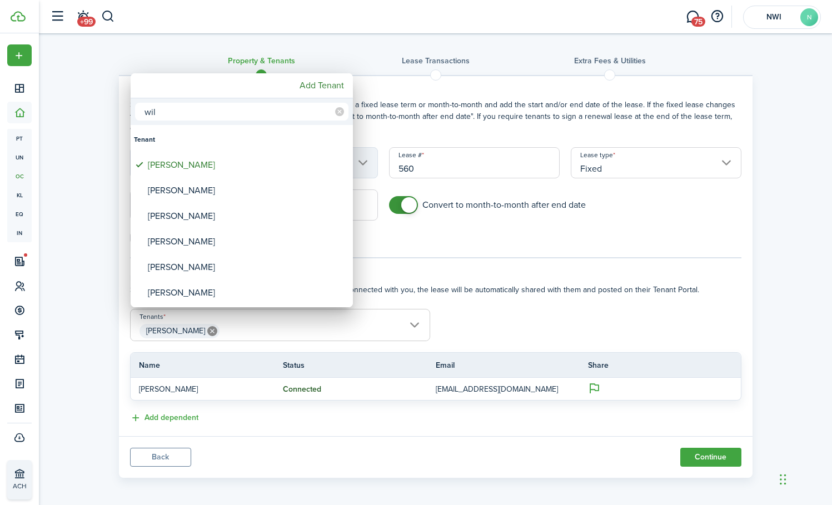
click at [594, 387] on div at bounding box center [416, 252] width 1010 height 683
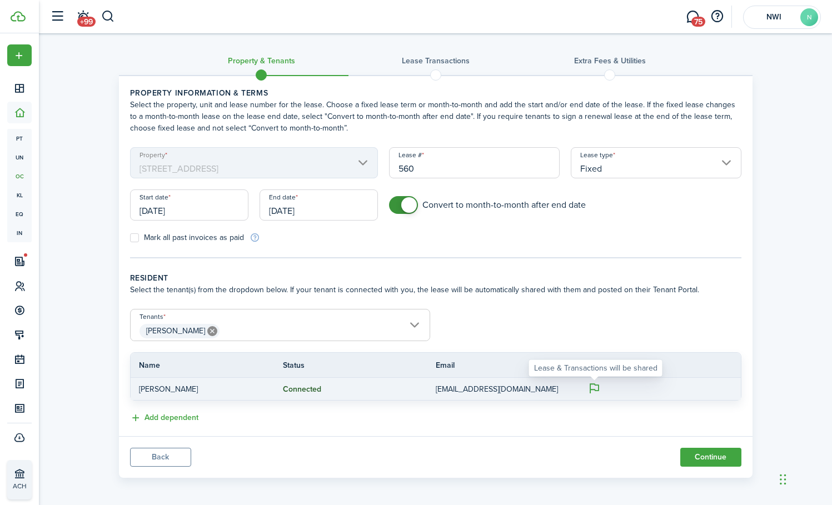
click at [592, 385] on icon at bounding box center [594, 389] width 13 height 12
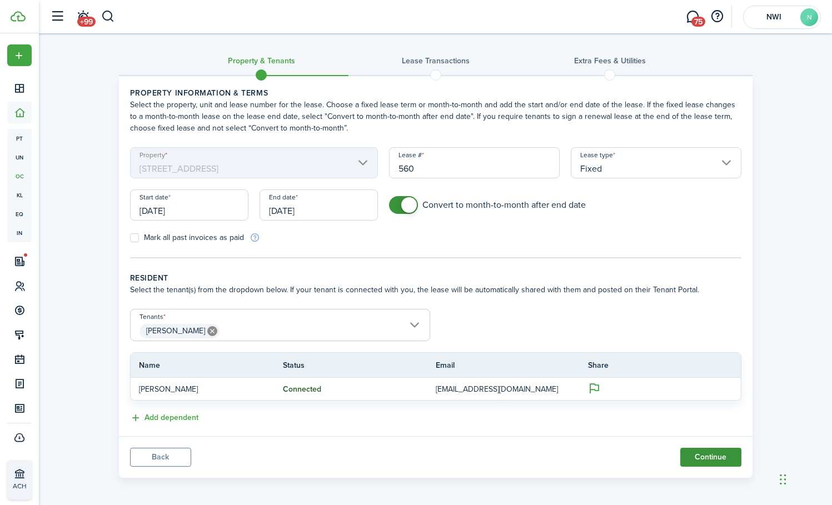
click at [702, 456] on button "Continue" at bounding box center [711, 457] width 61 height 19
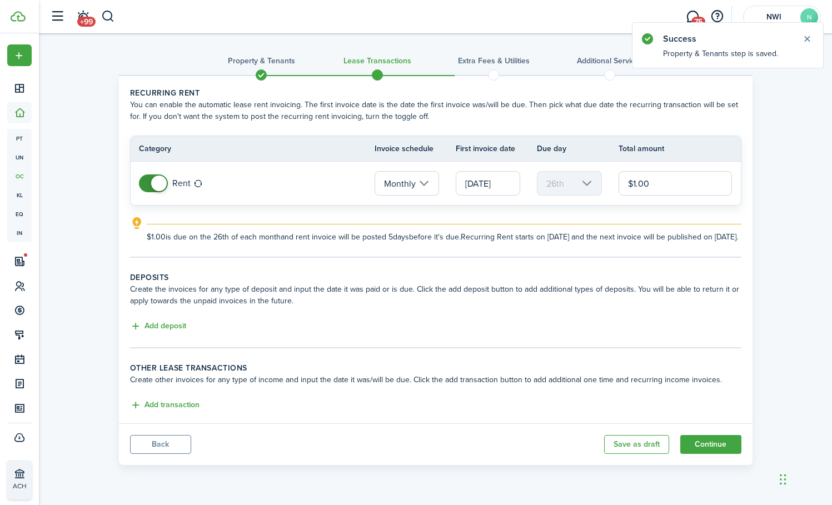
click at [516, 186] on input "[DATE]" at bounding box center [488, 183] width 65 height 24
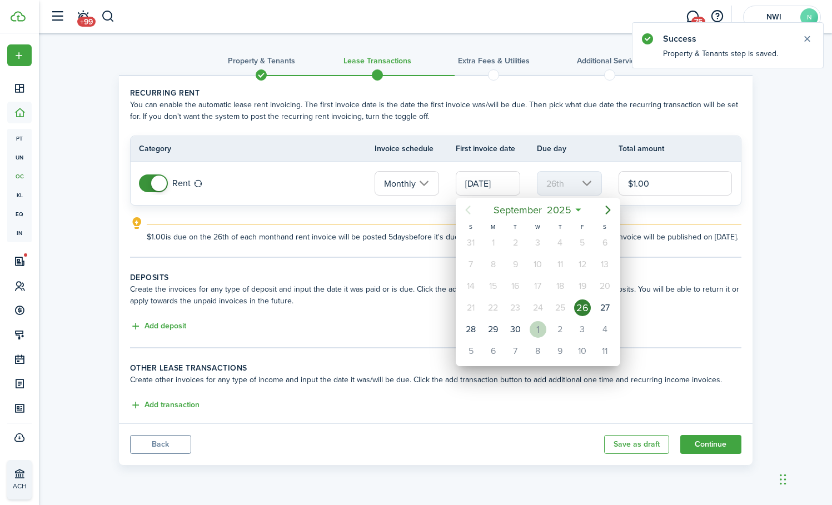
click at [536, 328] on div "1" at bounding box center [538, 329] width 17 height 17
type input "[DATE]"
type input "1st"
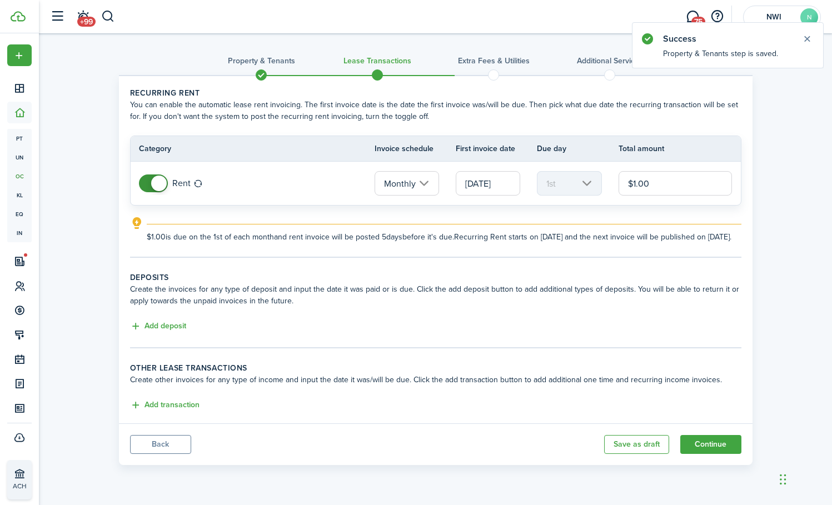
drag, startPoint x: 666, startPoint y: 185, endPoint x: 631, endPoint y: 187, distance: 35.6
click at [631, 187] on input "$1.00" at bounding box center [676, 183] width 114 height 24
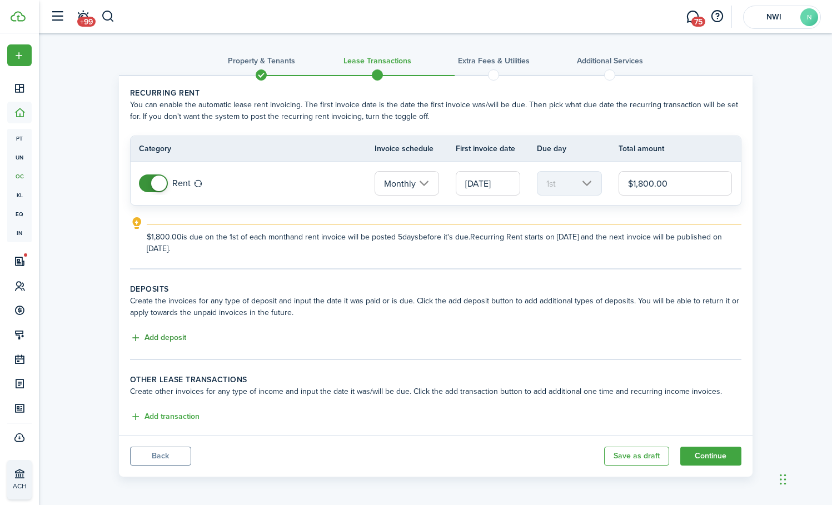
type input "$1,800.00"
click at [174, 336] on button "Add deposit" at bounding box center [158, 338] width 56 height 13
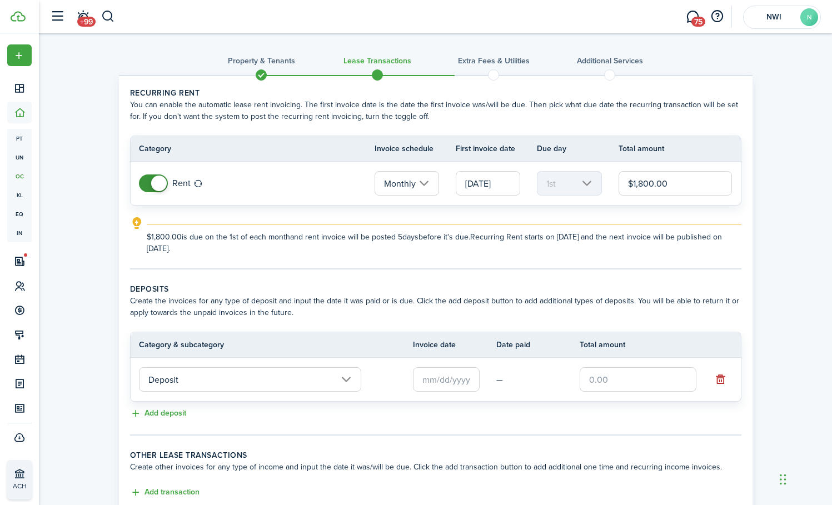
click at [271, 385] on input "Deposit" at bounding box center [250, 380] width 222 height 24
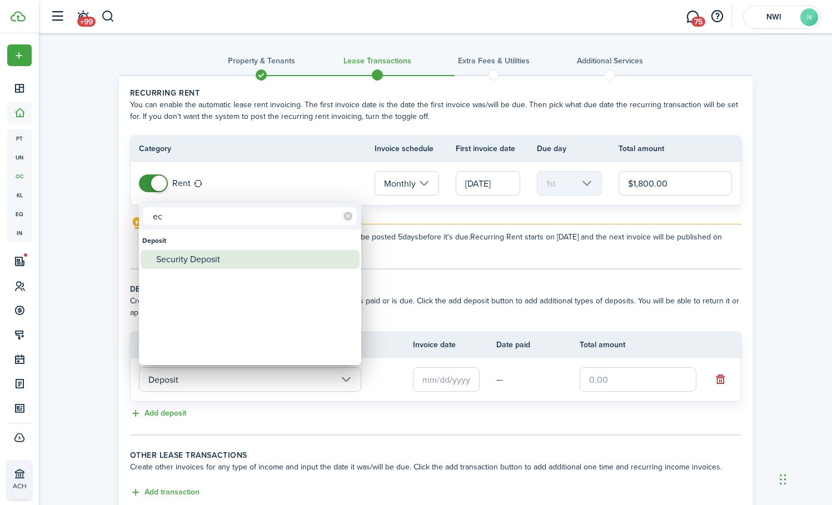
type input "ec"
click at [202, 260] on div "Security Deposit" at bounding box center [254, 259] width 197 height 19
type input "Deposit / Security Deposit"
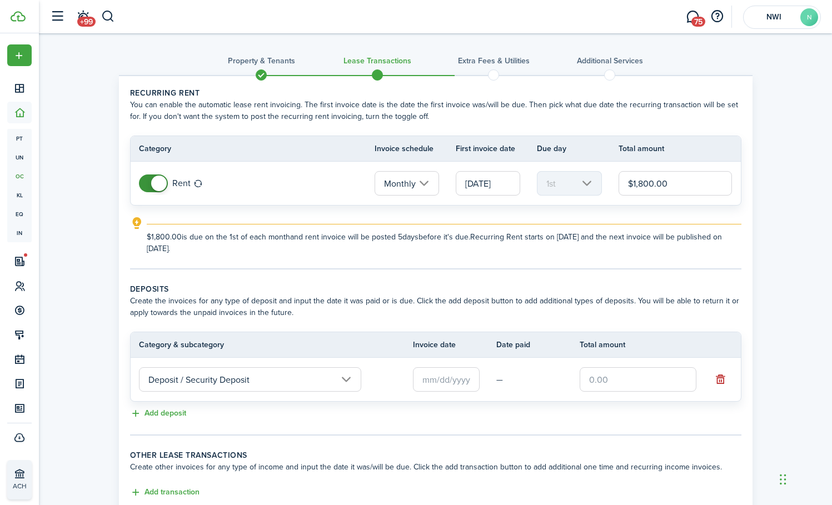
click at [424, 377] on input "text" at bounding box center [446, 380] width 67 height 24
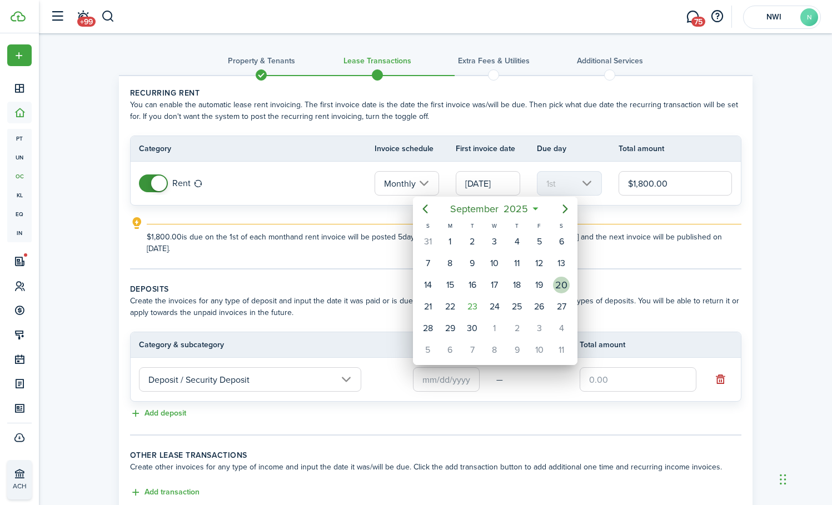
click at [555, 286] on div "20" at bounding box center [561, 285] width 17 height 17
type input "[DATE]"
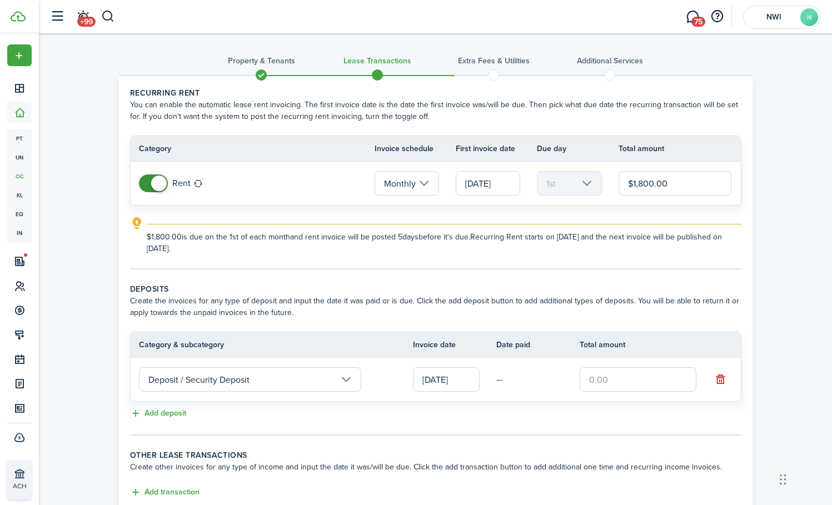
click at [588, 384] on input "text" at bounding box center [638, 380] width 117 height 24
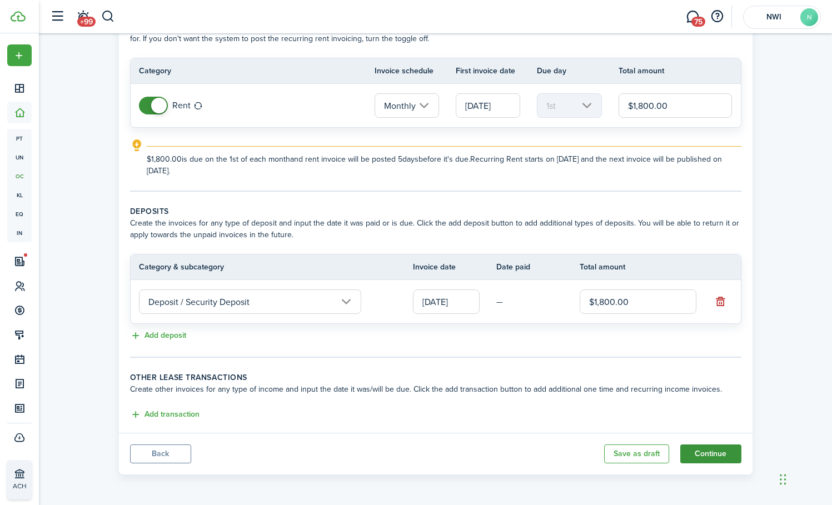
type input "$1,800.00"
click at [709, 459] on button "Continue" at bounding box center [711, 454] width 61 height 19
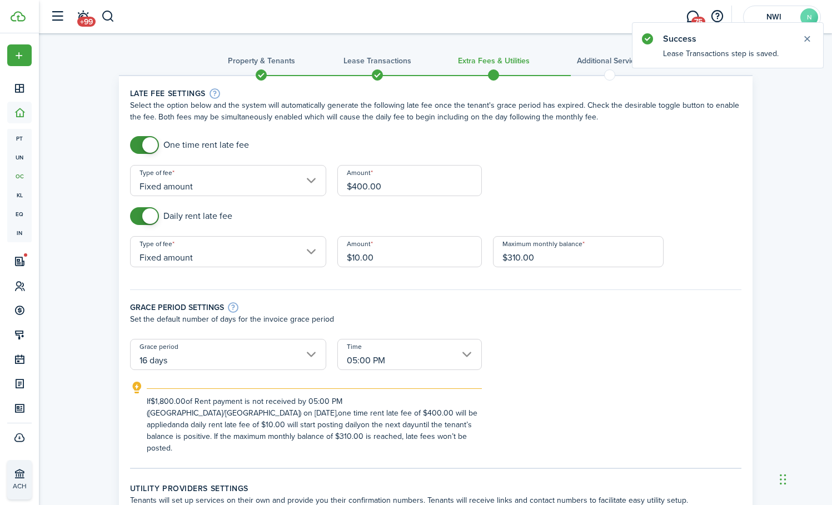
checkbox input "false"
click at [143, 143] on span at bounding box center [150, 145] width 16 height 16
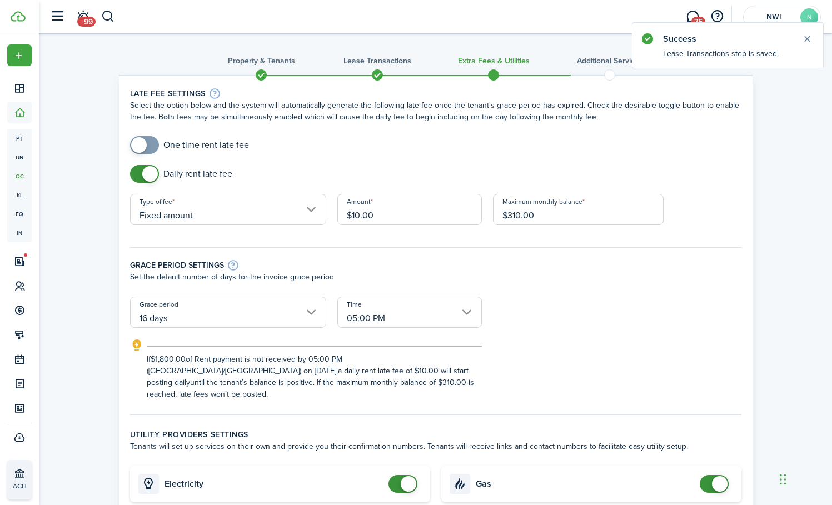
checkbox input "false"
click at [145, 173] on span at bounding box center [150, 174] width 16 height 16
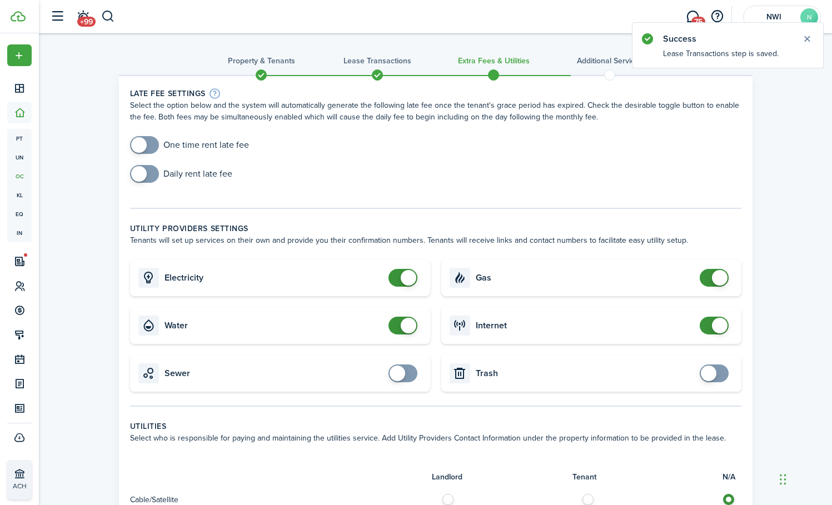
click at [395, 269] on card "Electricity" at bounding box center [280, 278] width 300 height 37
checkbox input "false"
click at [404, 280] on span at bounding box center [409, 278] width 16 height 16
checkbox input "false"
click at [403, 328] on span at bounding box center [409, 326] width 16 height 16
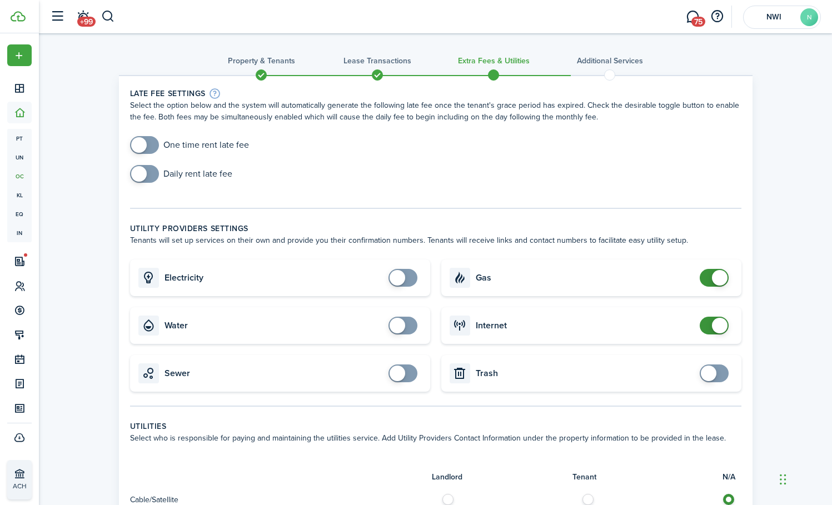
checkbox input "false"
click at [715, 279] on span at bounding box center [720, 278] width 16 height 16
checkbox input "false"
click at [710, 325] on span at bounding box center [714, 326] width 11 height 18
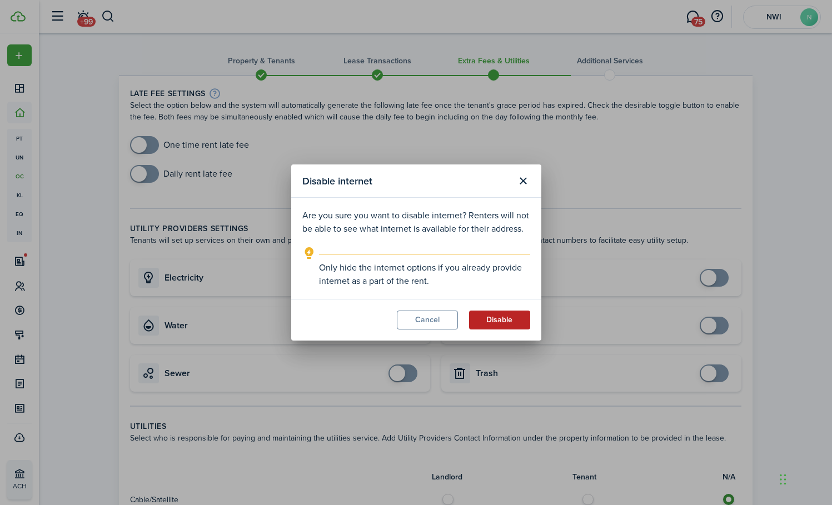
click at [527, 316] on button "Disable" at bounding box center [499, 320] width 61 height 19
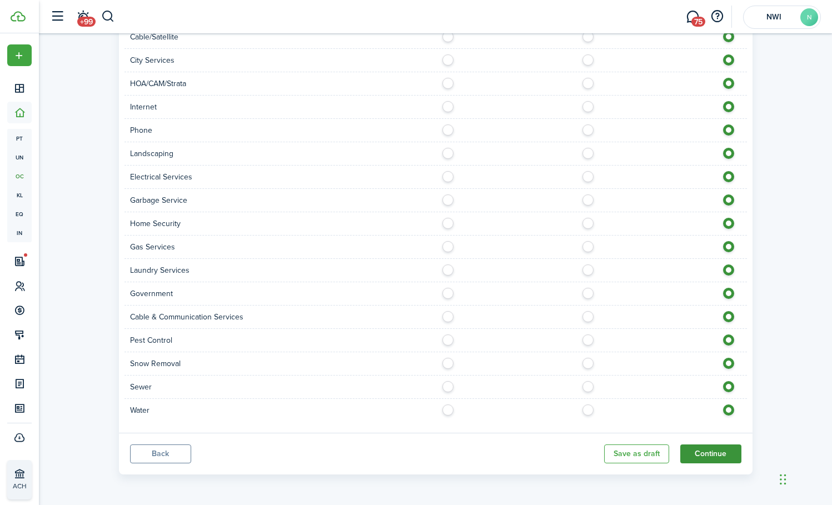
scroll to position [463, 0]
click at [716, 460] on button "Continue" at bounding box center [711, 454] width 61 height 19
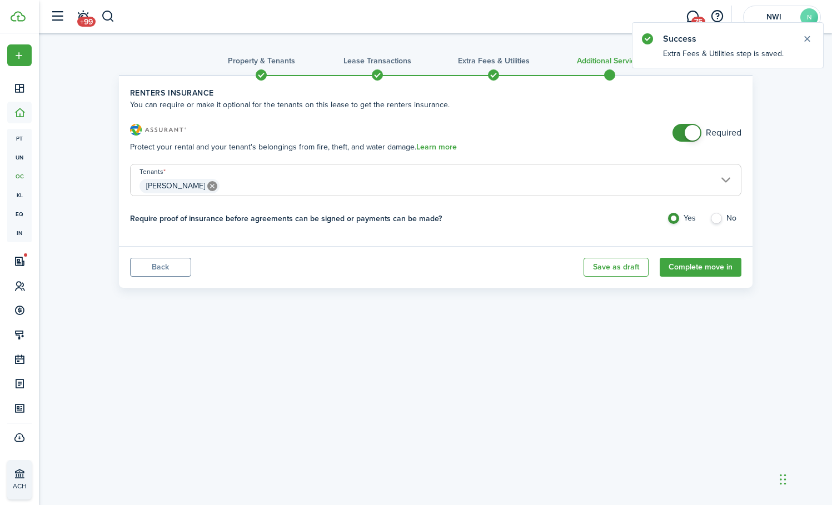
checkbox input "false"
click at [695, 132] on span at bounding box center [693, 133] width 16 height 16
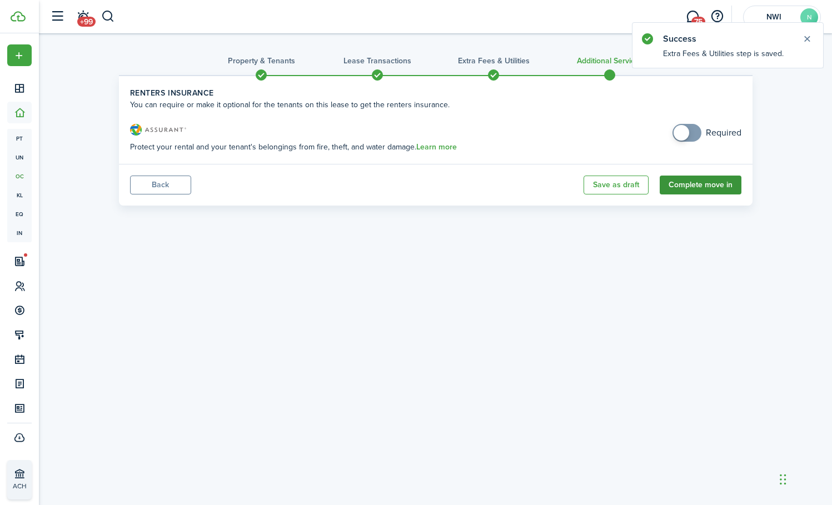
click at [723, 185] on button "Complete move in" at bounding box center [701, 185] width 82 height 19
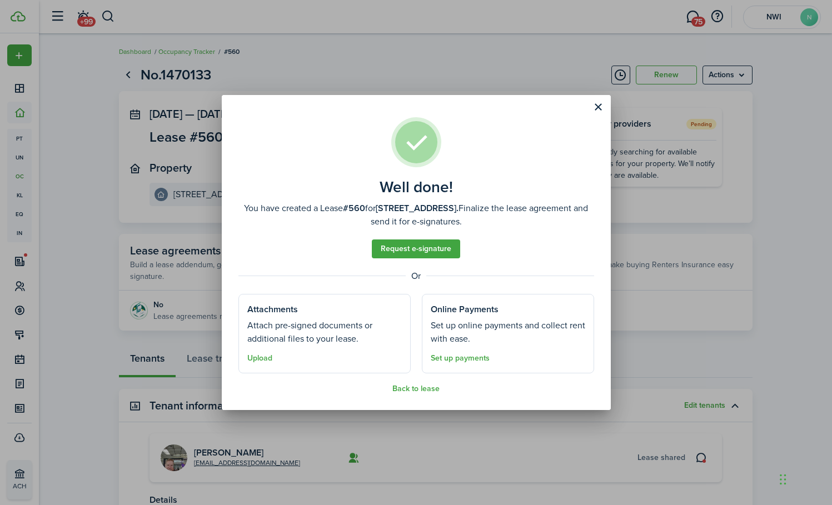
drag, startPoint x: 602, startPoint y: 110, endPoint x: 584, endPoint y: 111, distance: 17.3
click at [601, 109] on button "Close modal" at bounding box center [598, 107] width 19 height 19
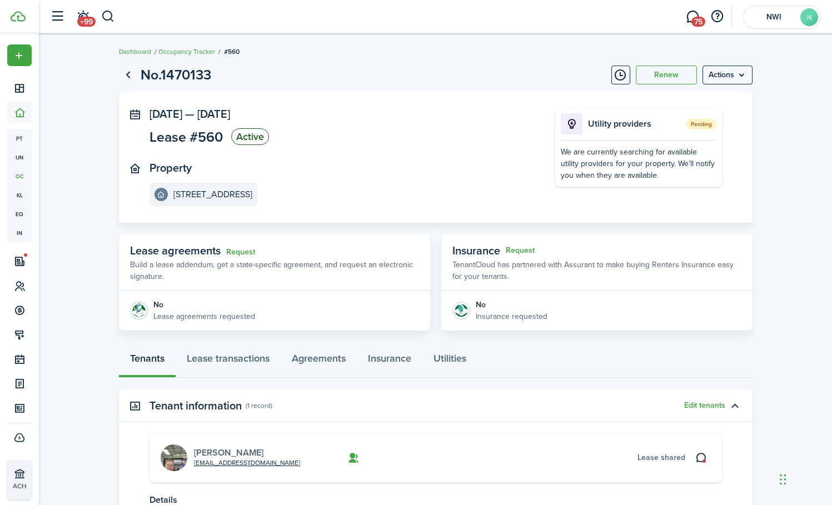
click at [242, 450] on link "[PERSON_NAME]" at bounding box center [229, 453] width 70 height 13
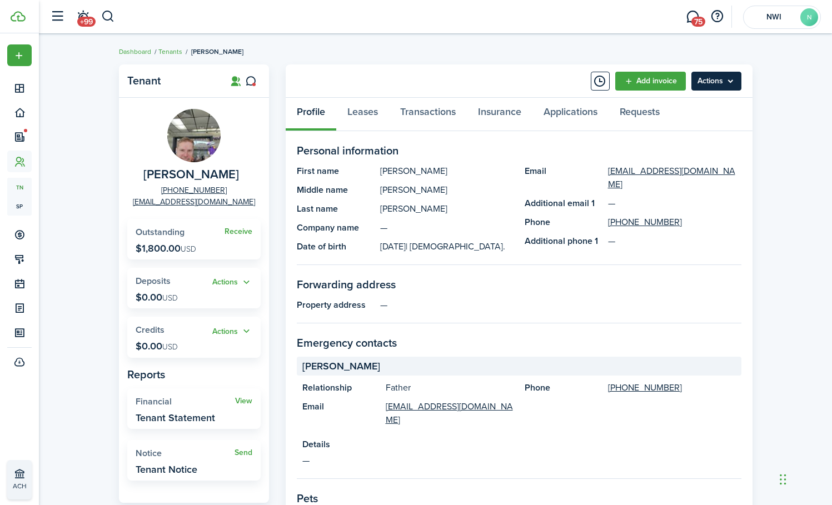
click at [714, 84] on menu-btn "Actions" at bounding box center [717, 81] width 50 height 19
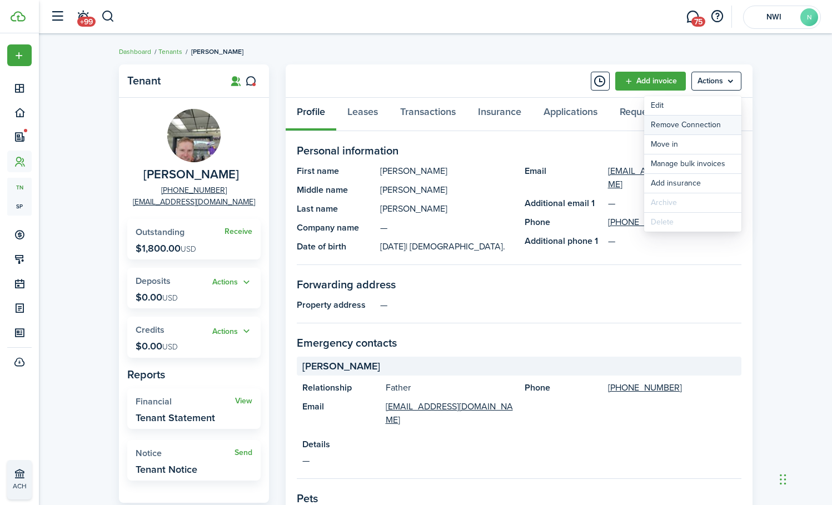
click at [705, 122] on button "Remove Connection" at bounding box center [693, 125] width 97 height 19
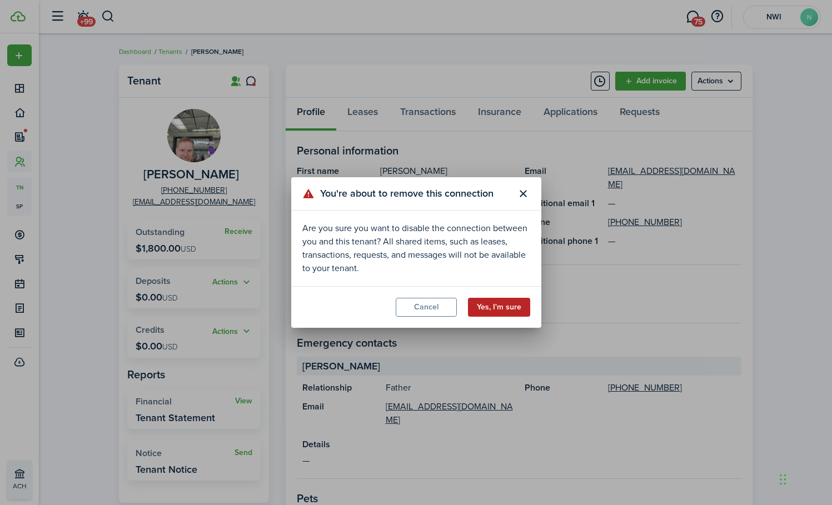
click at [484, 310] on button "Yes, I'm sure" at bounding box center [499, 307] width 62 height 19
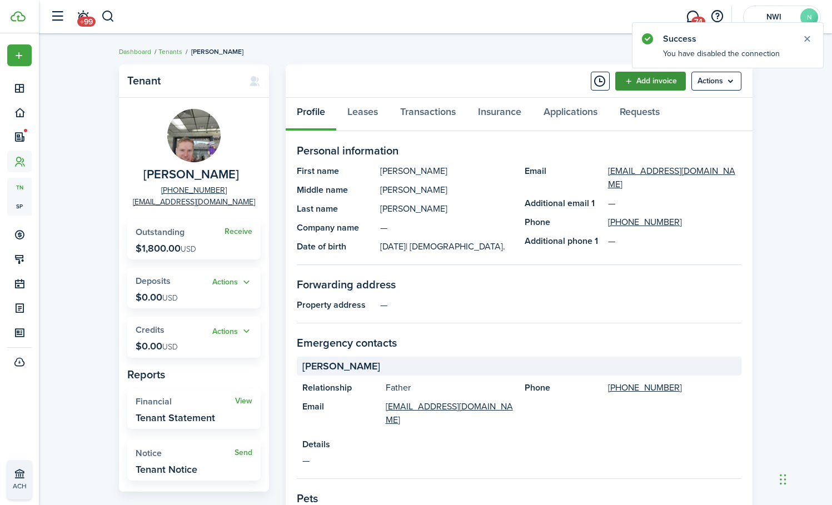
click at [661, 81] on link "Add invoice" at bounding box center [651, 81] width 71 height 19
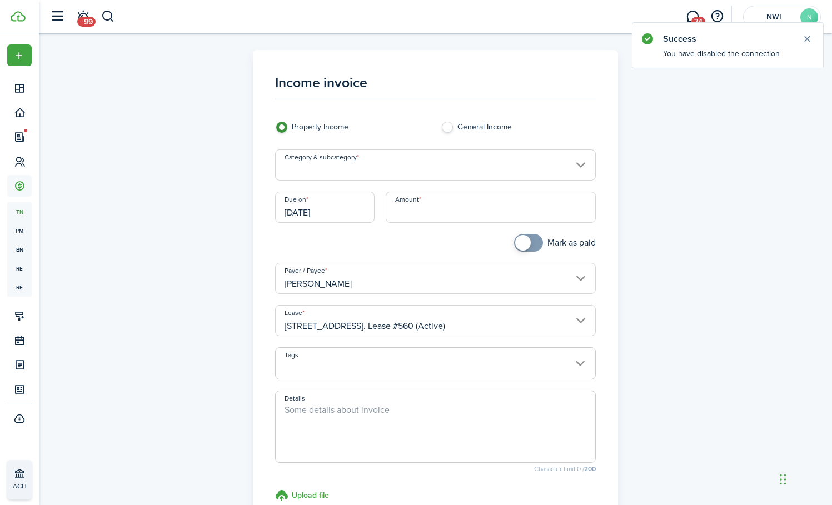
click at [384, 162] on input "Category & subcategory" at bounding box center [435, 165] width 321 height 31
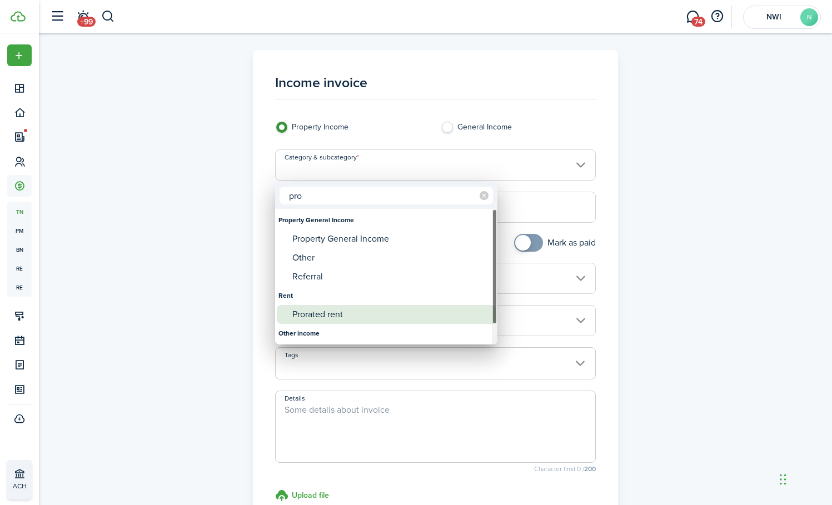
type input "pro"
click at [341, 314] on div "Prorated rent" at bounding box center [391, 314] width 197 height 19
type input "Rent / Prorated rent"
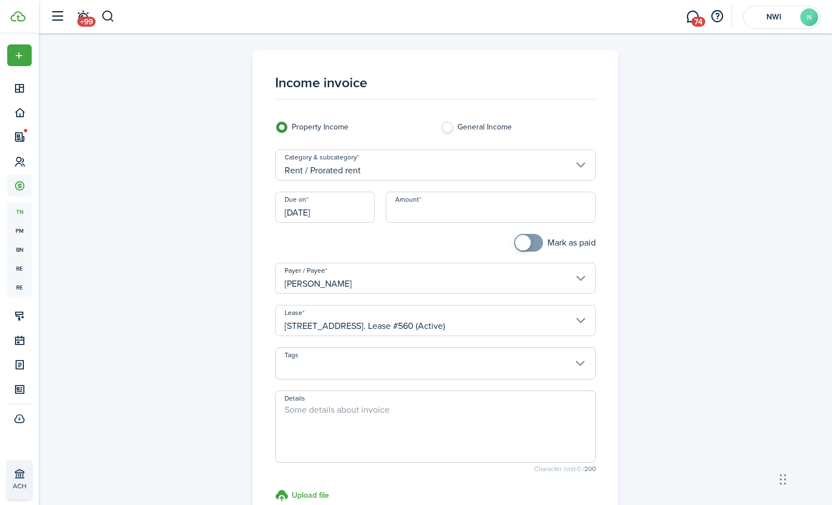
click at [394, 214] on input "Amount" at bounding box center [491, 207] width 210 height 31
click at [341, 207] on input "[DATE]" at bounding box center [325, 207] width 100 height 31
type input "$300.00"
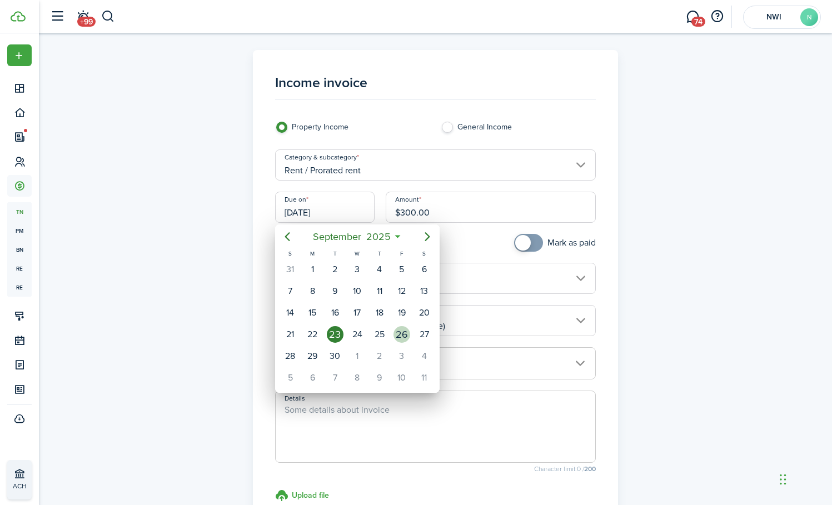
click at [405, 334] on div "26" at bounding box center [402, 334] width 17 height 17
type input "[DATE]"
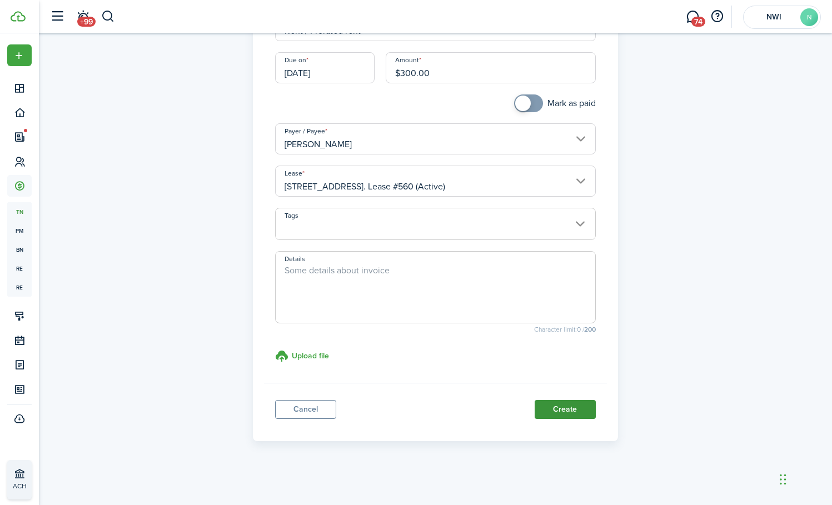
scroll to position [139, 0]
click at [563, 407] on button "Create" at bounding box center [565, 410] width 61 height 19
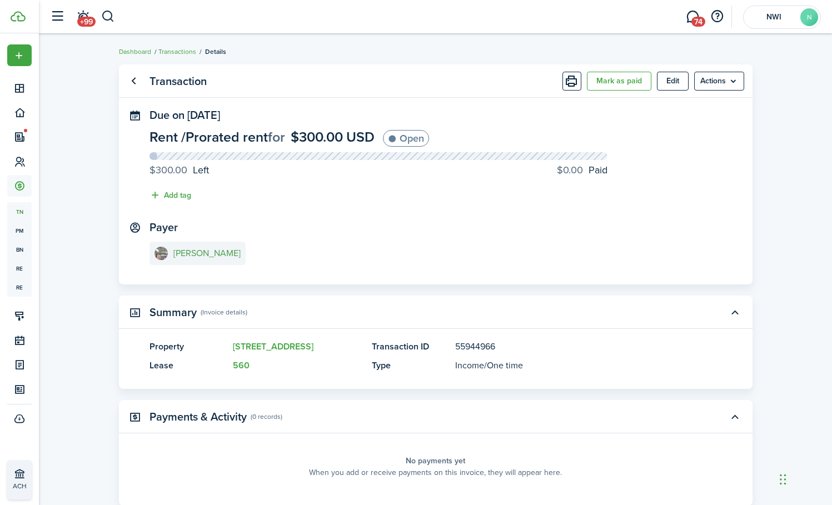
click at [201, 253] on e-details-info-title "[PERSON_NAME]" at bounding box center [207, 254] width 67 height 10
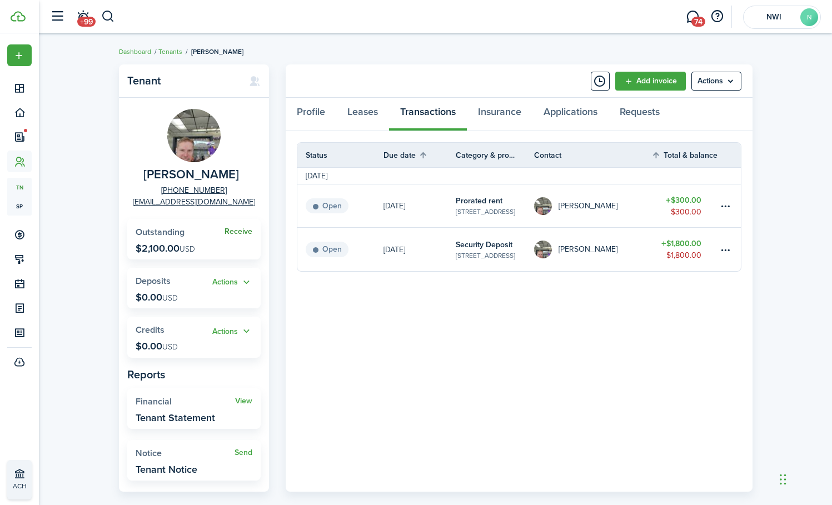
click at [237, 229] on link "Receive" at bounding box center [239, 231] width 28 height 9
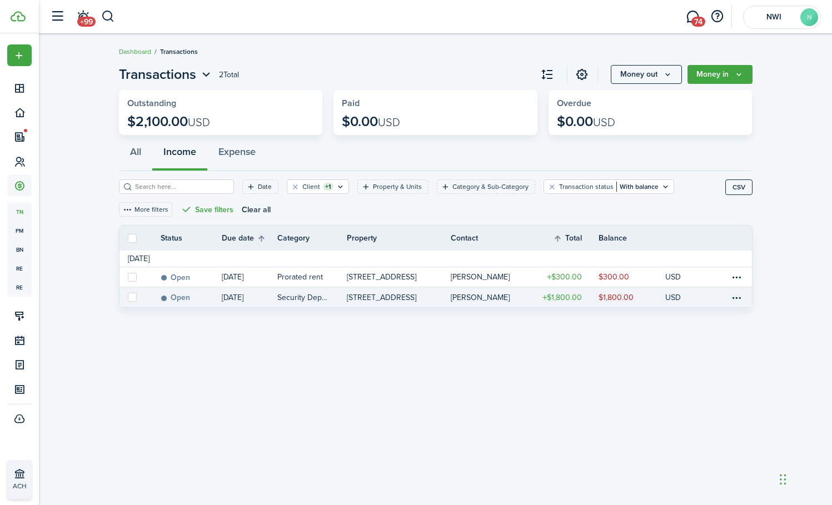
click at [130, 298] on label at bounding box center [132, 297] width 9 height 9
click at [128, 298] on input "checkbox" at bounding box center [127, 298] width 1 height 1
checkbox input "true"
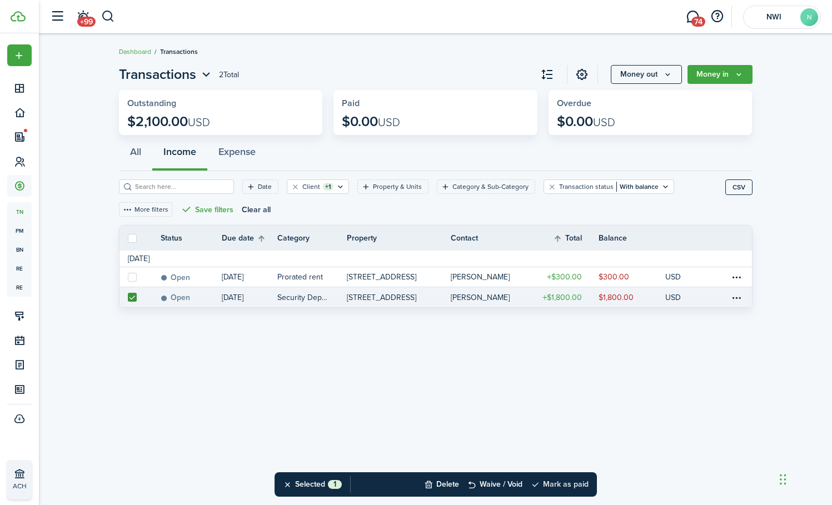
click at [564, 483] on button "Mark as paid" at bounding box center [560, 485] width 58 height 24
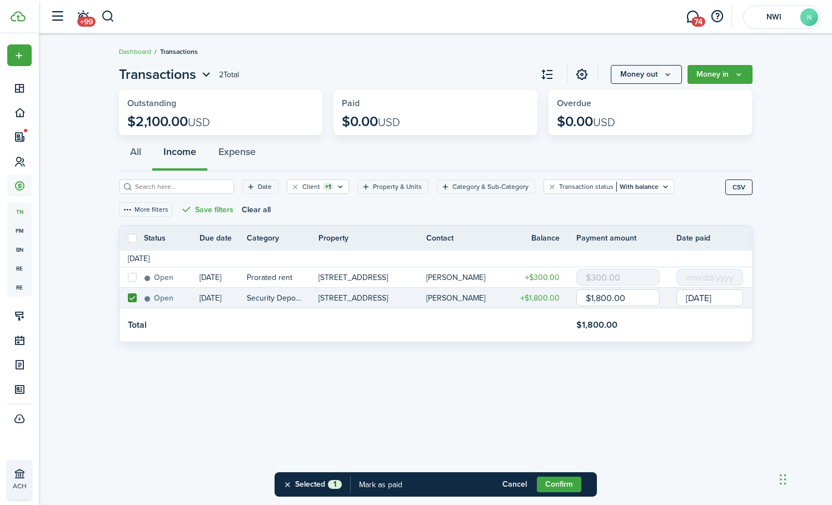
click at [713, 298] on input "[DATE]" at bounding box center [710, 298] width 67 height 17
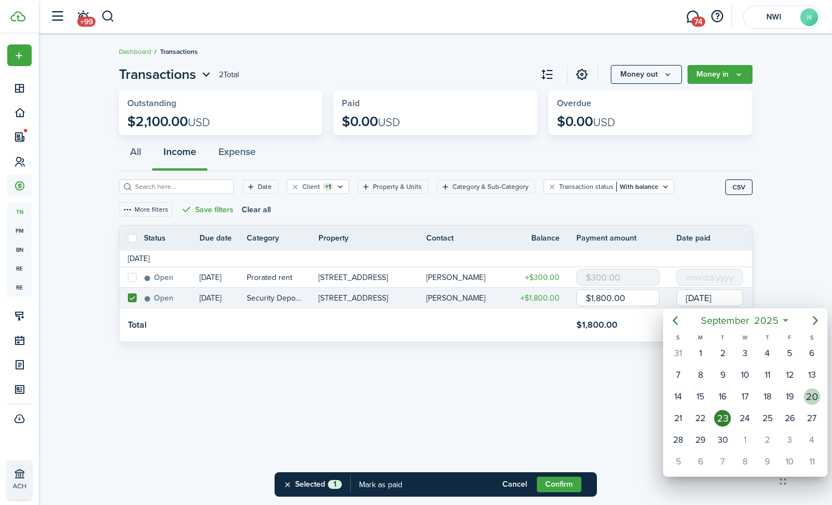
click at [815, 396] on div "20" at bounding box center [812, 397] width 17 height 17
type input "[DATE]"
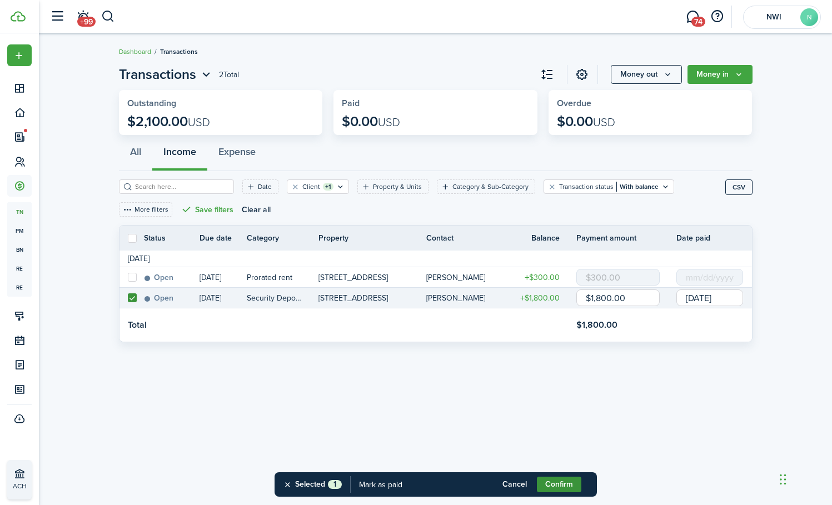
click at [566, 483] on button "Confirm" at bounding box center [559, 485] width 44 height 16
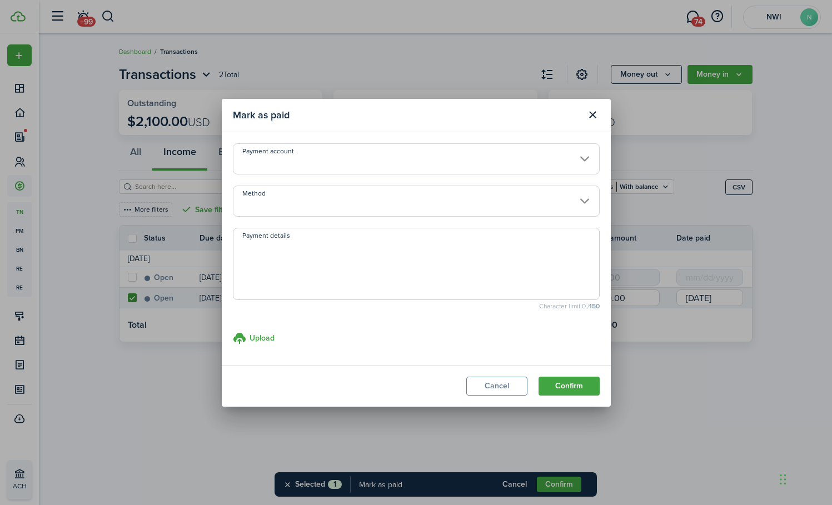
click at [256, 209] on input "Method" at bounding box center [416, 201] width 367 height 31
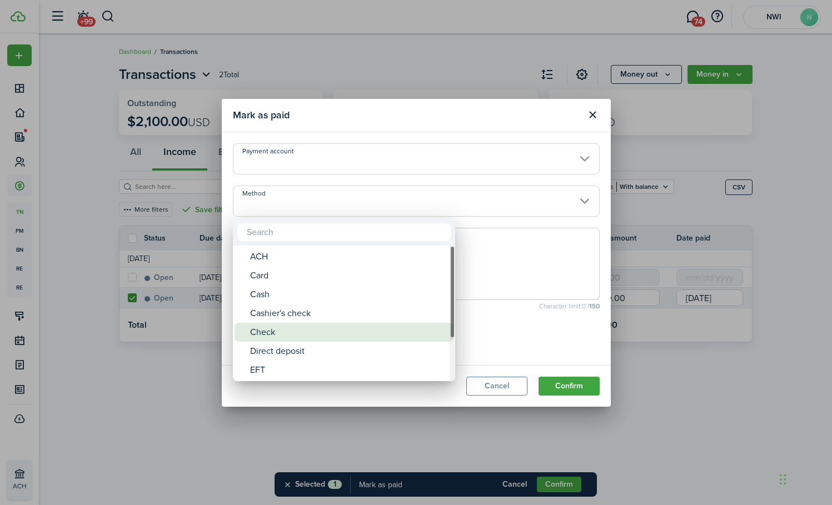
click at [285, 330] on div "Check" at bounding box center [348, 332] width 197 height 19
type input "Check"
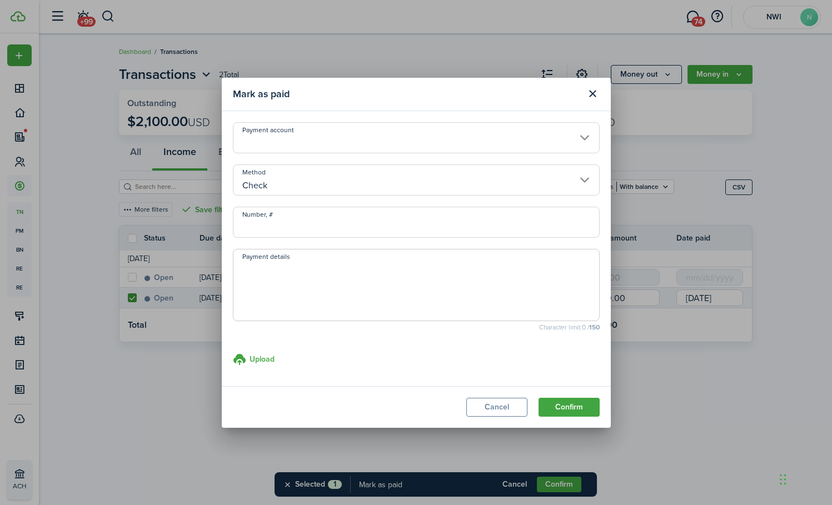
click at [287, 219] on input "Number, #" at bounding box center [416, 222] width 367 height 31
type input "537"
click at [588, 405] on button "Confirm" at bounding box center [569, 407] width 61 height 19
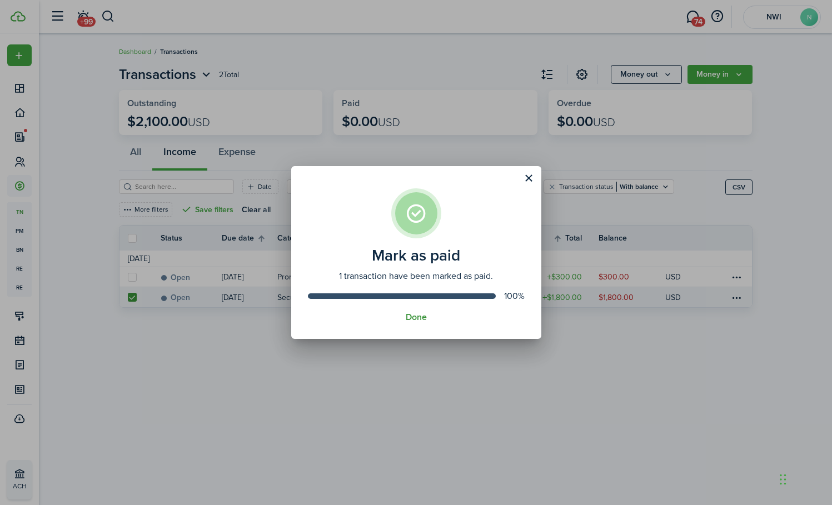
click at [419, 316] on button "Done" at bounding box center [416, 318] width 21 height 10
